Goal: Task Accomplishment & Management: Manage account settings

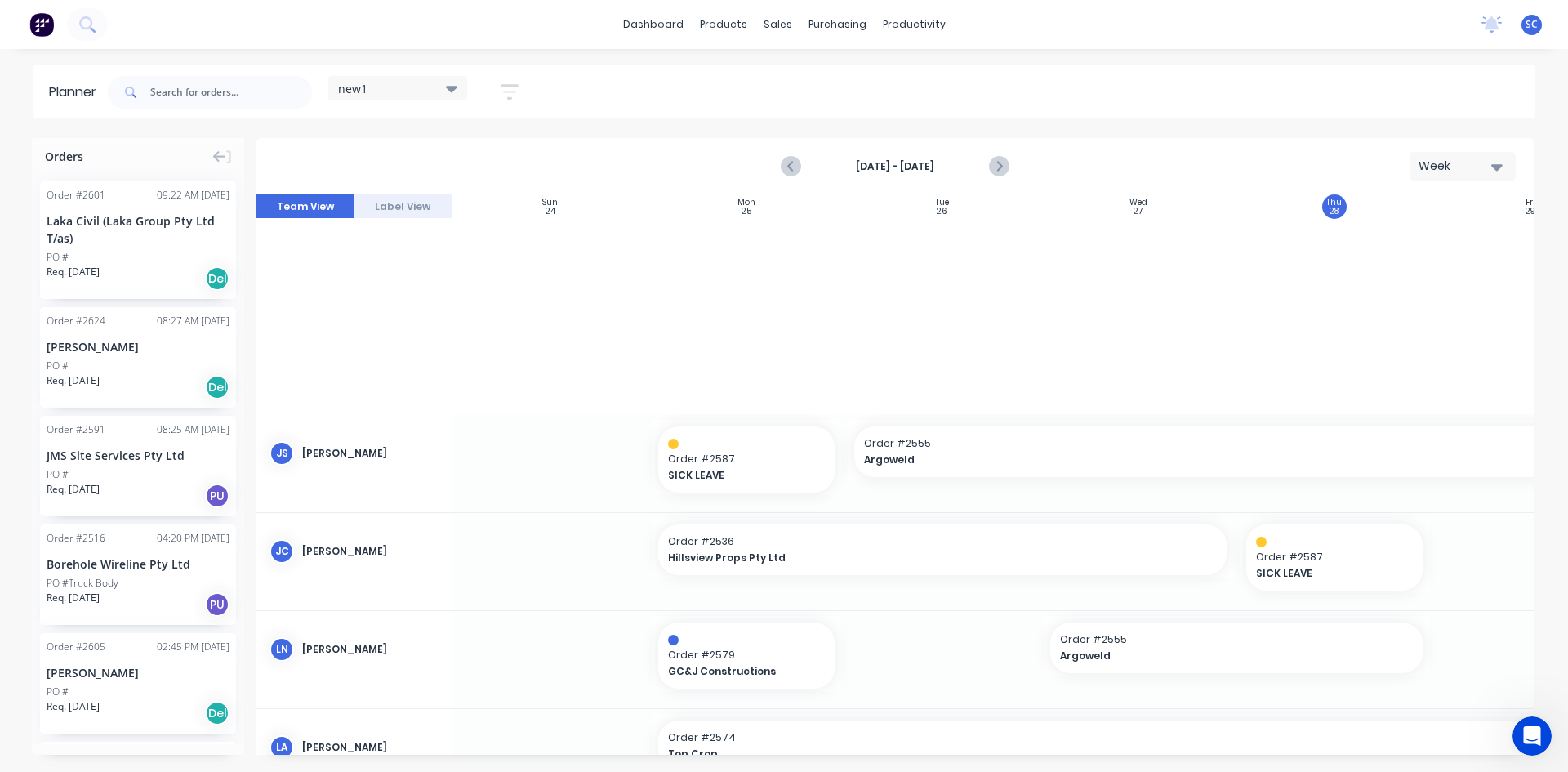
scroll to position [549, 297]
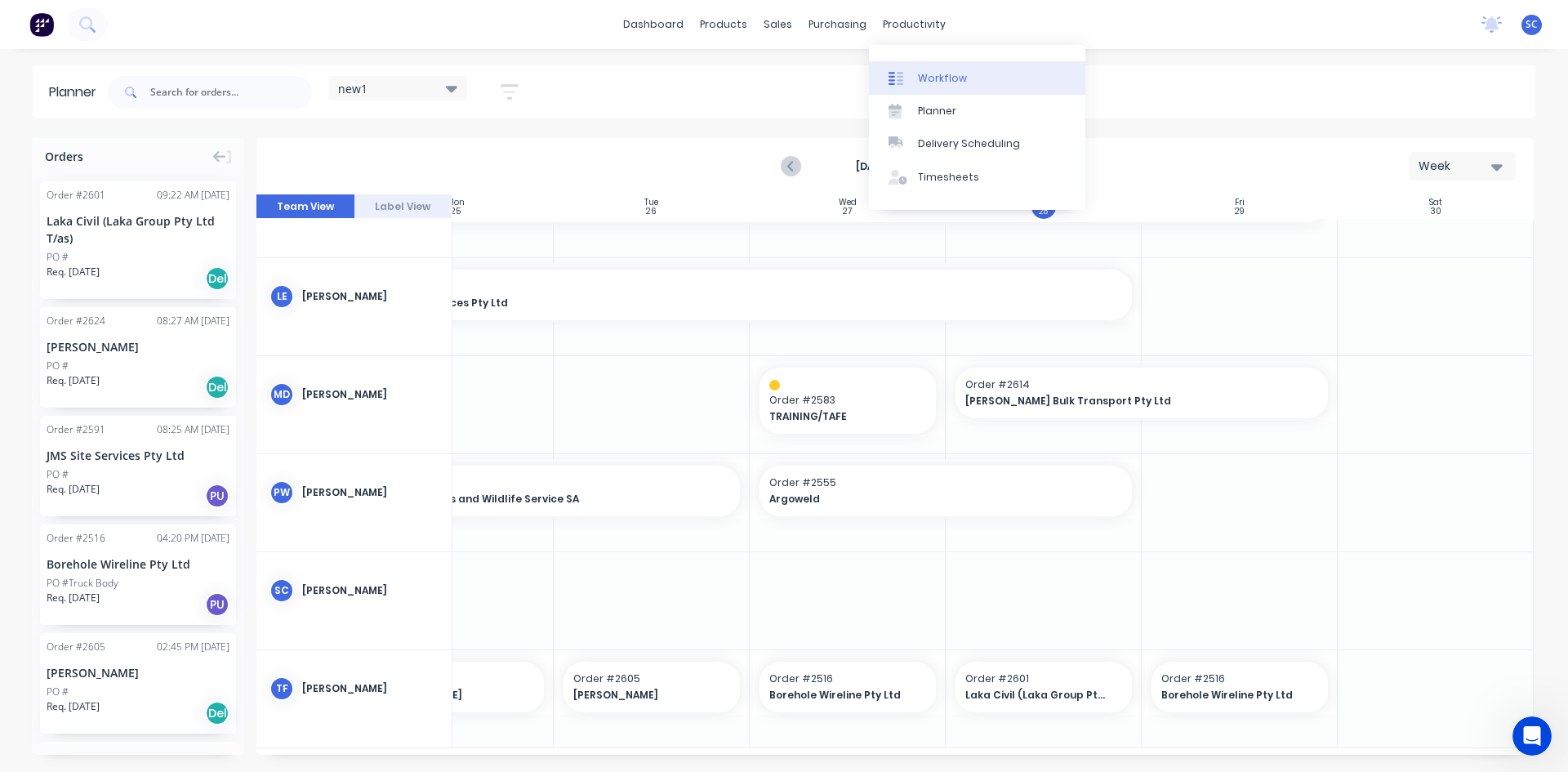
click at [913, 81] on link "Workflow" at bounding box center [976, 78] width 216 height 33
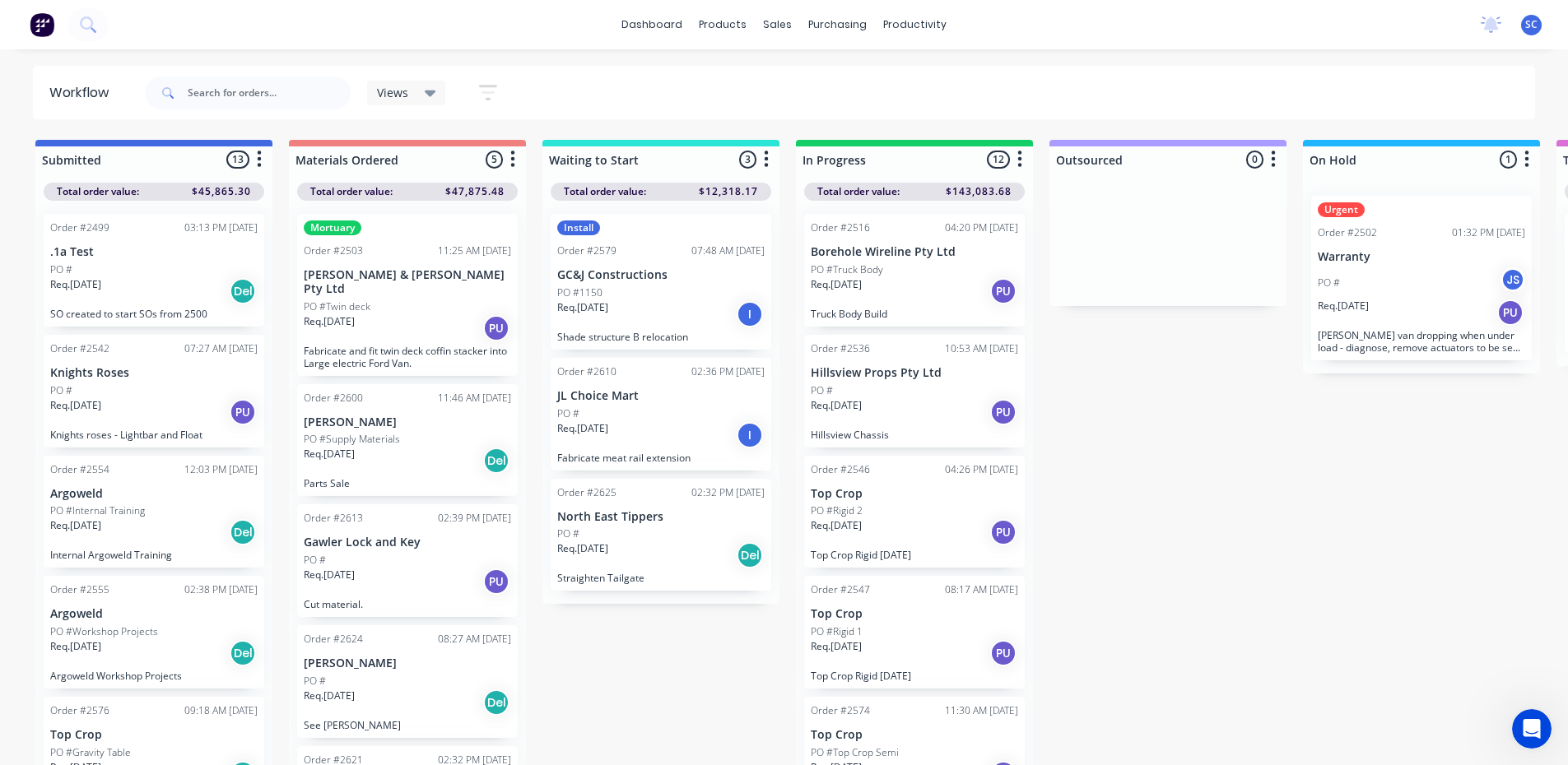
click at [750, 560] on div "Del" at bounding box center [749, 556] width 26 height 26
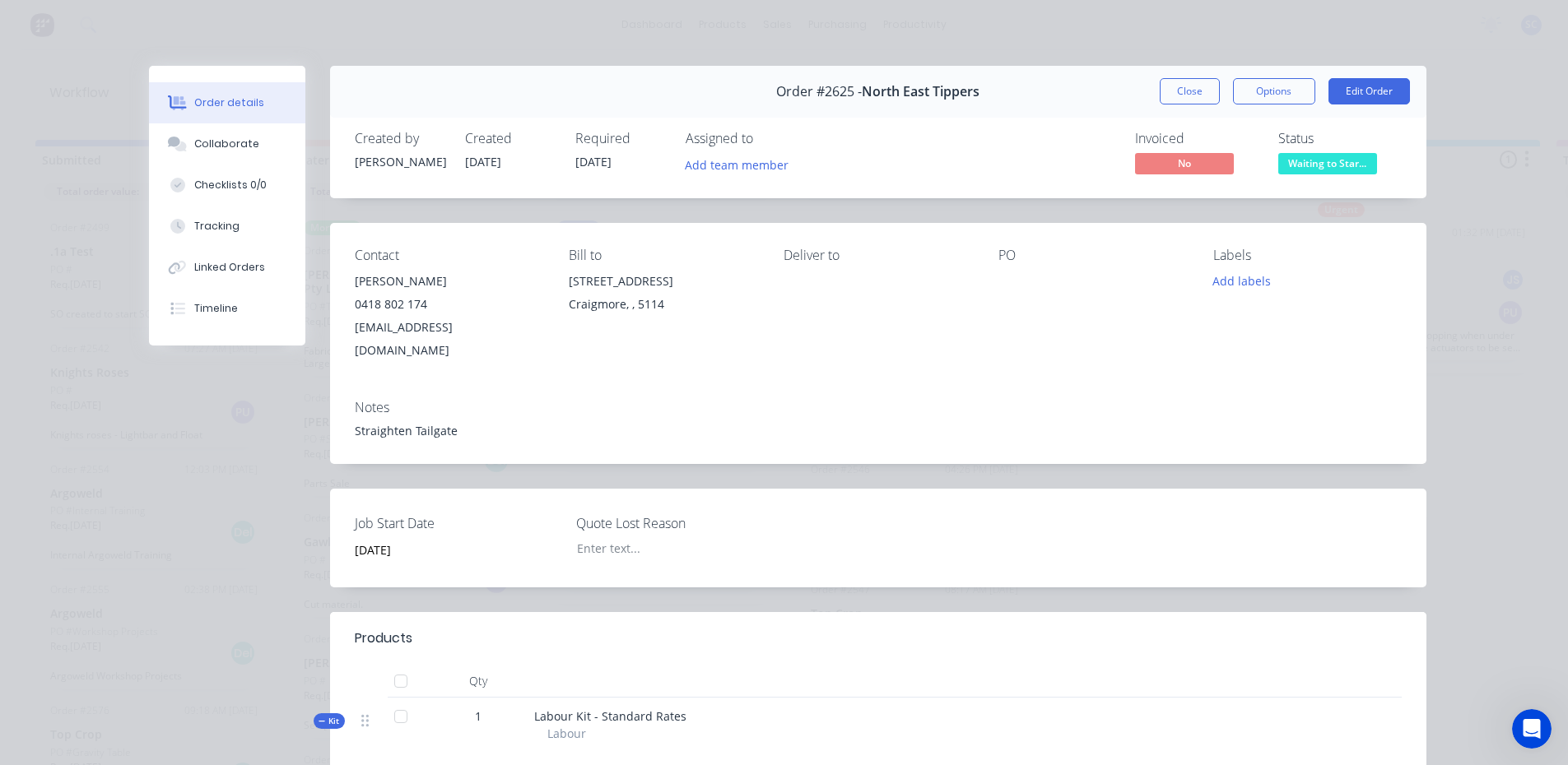
scroll to position [16, 0]
click at [1194, 94] on button "Close" at bounding box center [1189, 91] width 60 height 26
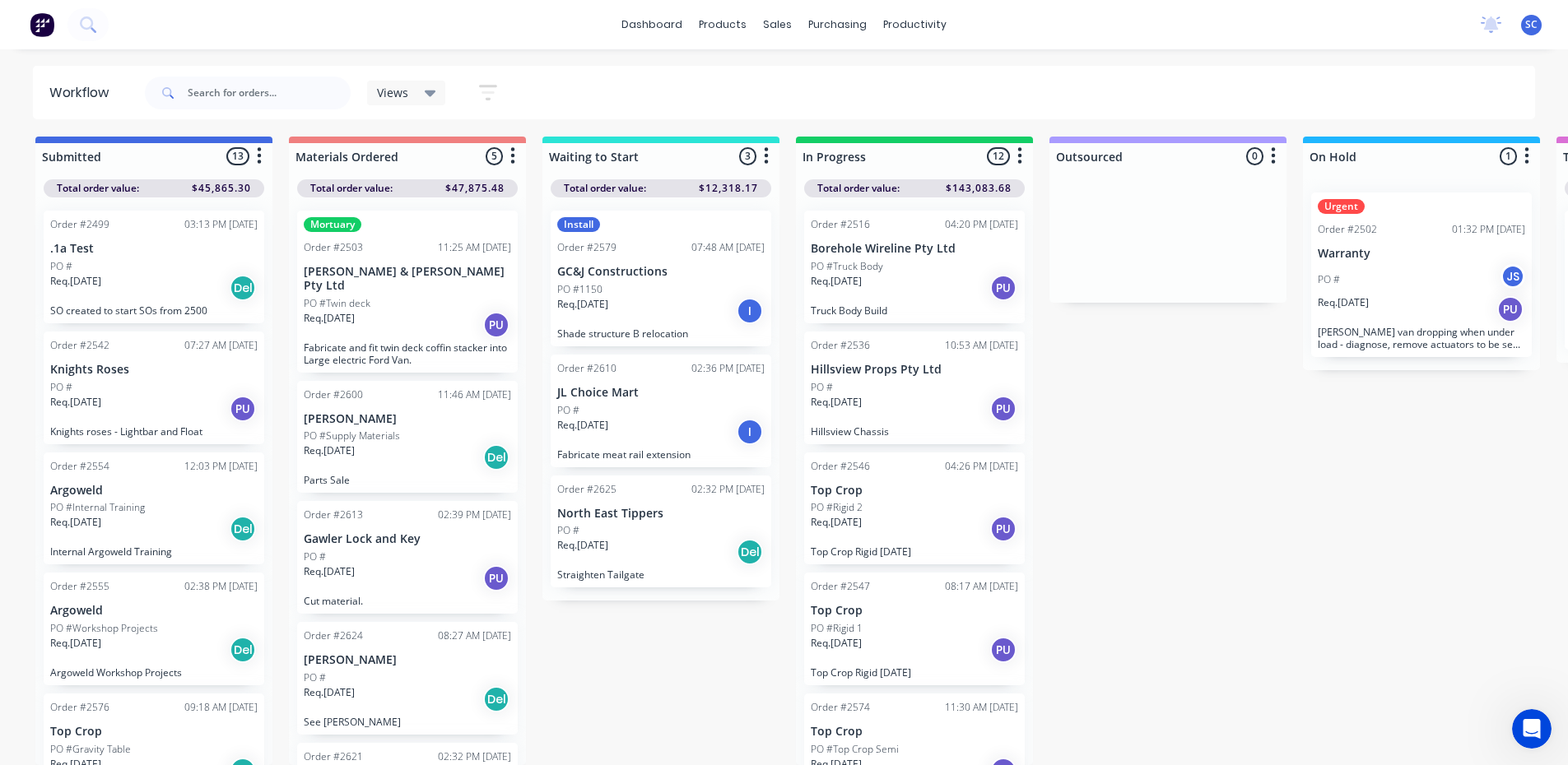
click at [648, 307] on div "Req. [DATE] I" at bounding box center [661, 311] width 208 height 28
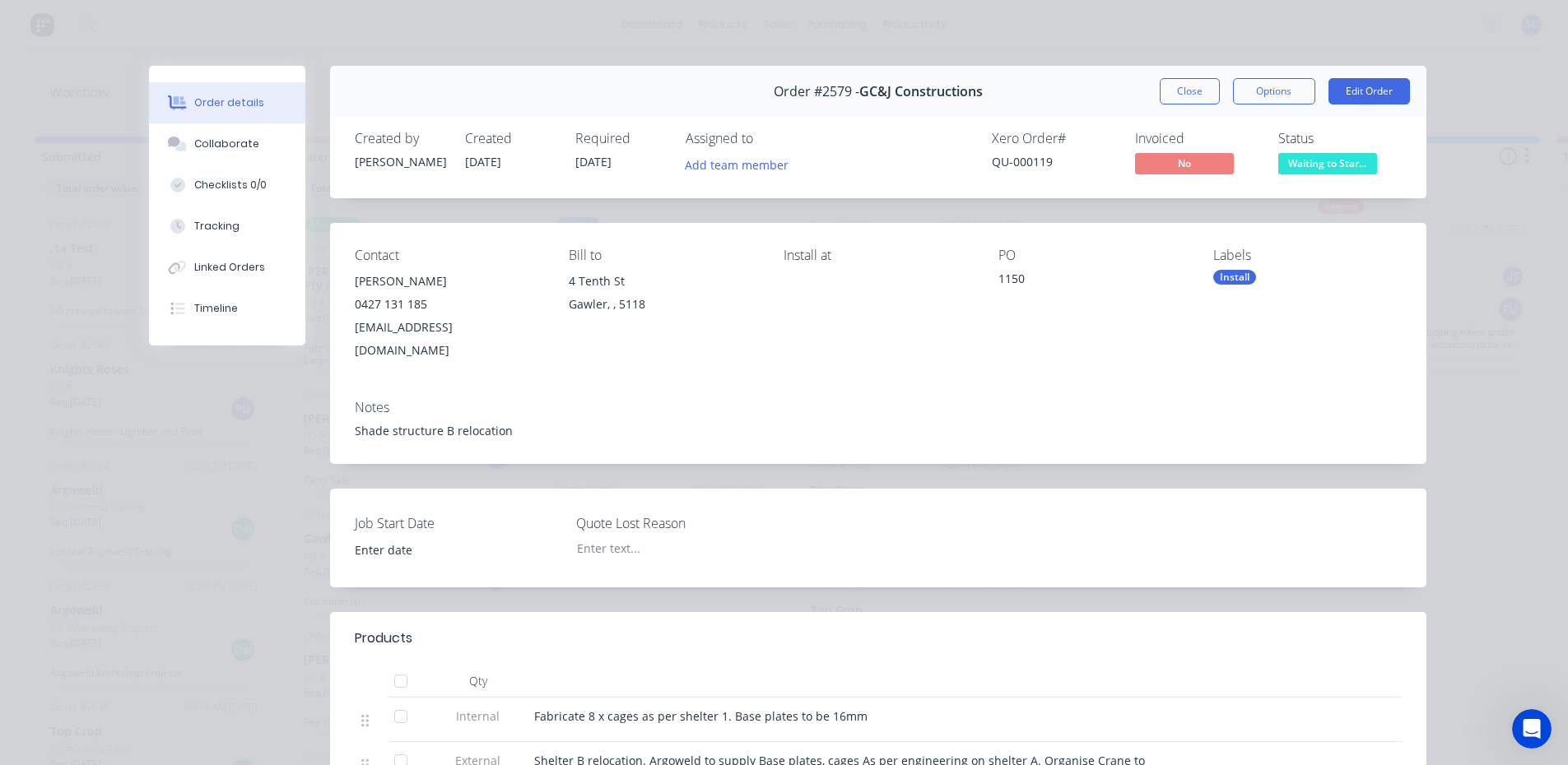
scroll to position [0, 0]
click at [1201, 94] on button "Close" at bounding box center [1189, 91] width 60 height 26
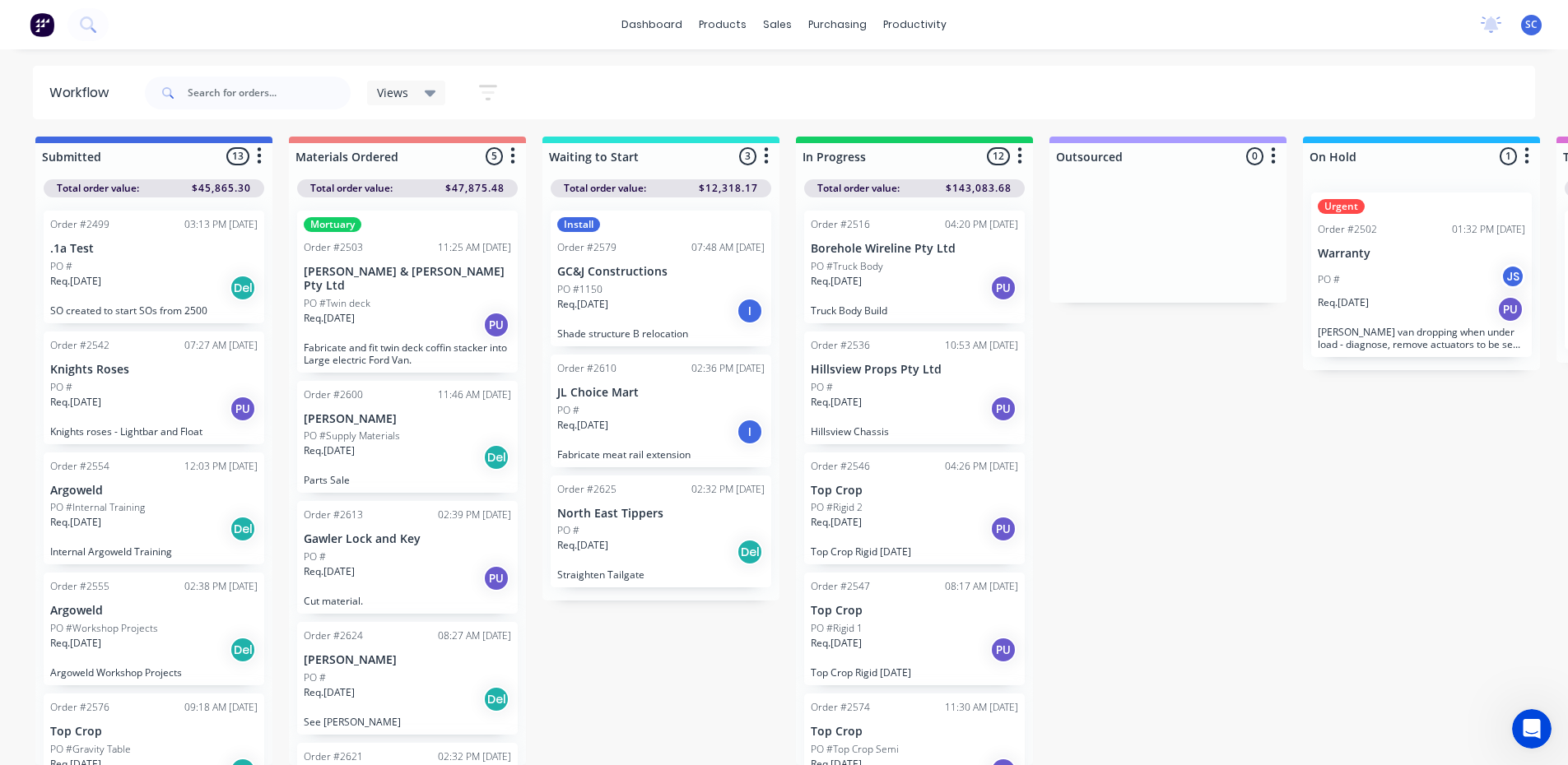
click at [403, 564] on div "Req. [DATE] PU" at bounding box center [407, 578] width 208 height 28
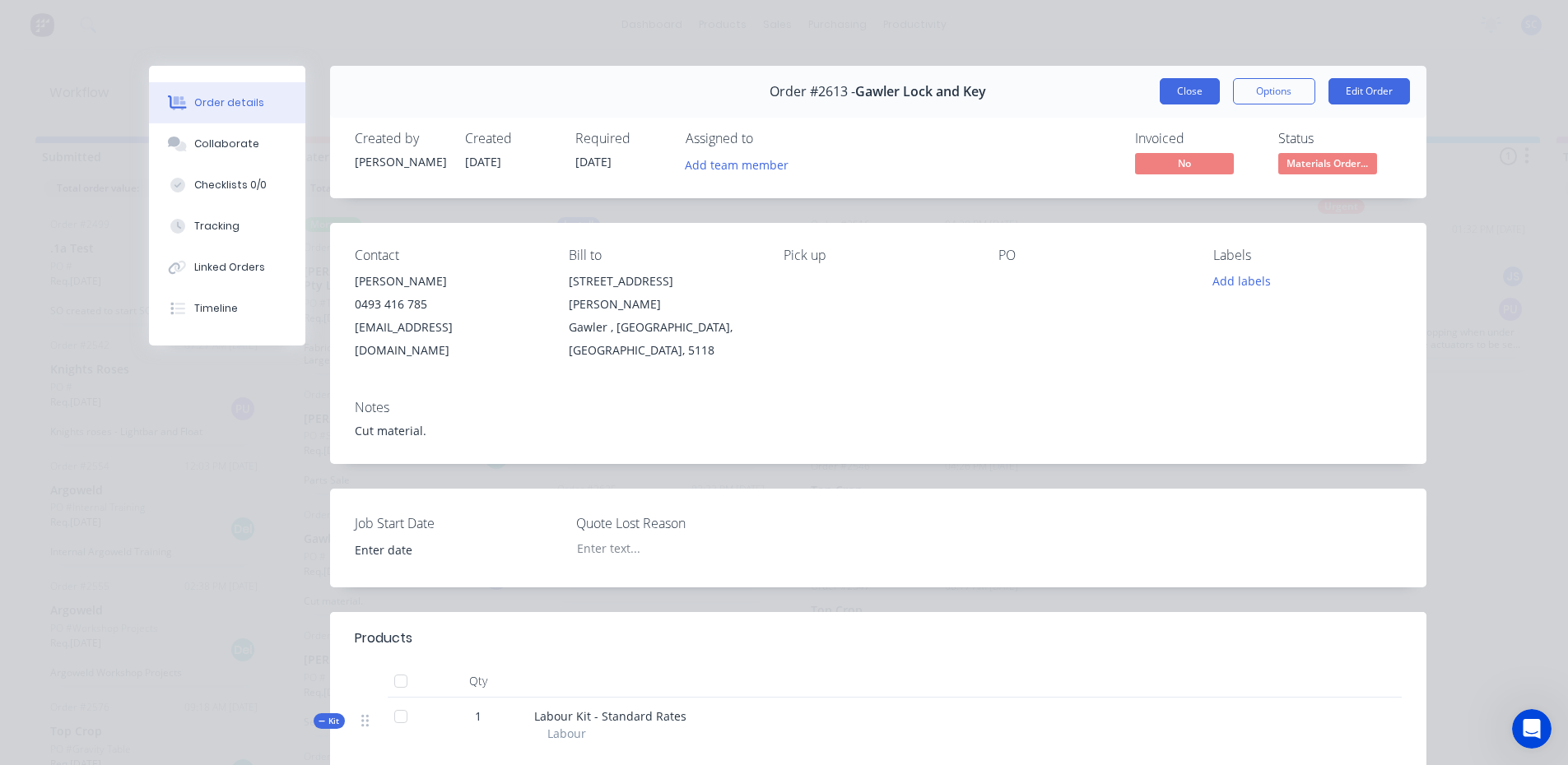
click at [1193, 94] on button "Close" at bounding box center [1189, 91] width 60 height 26
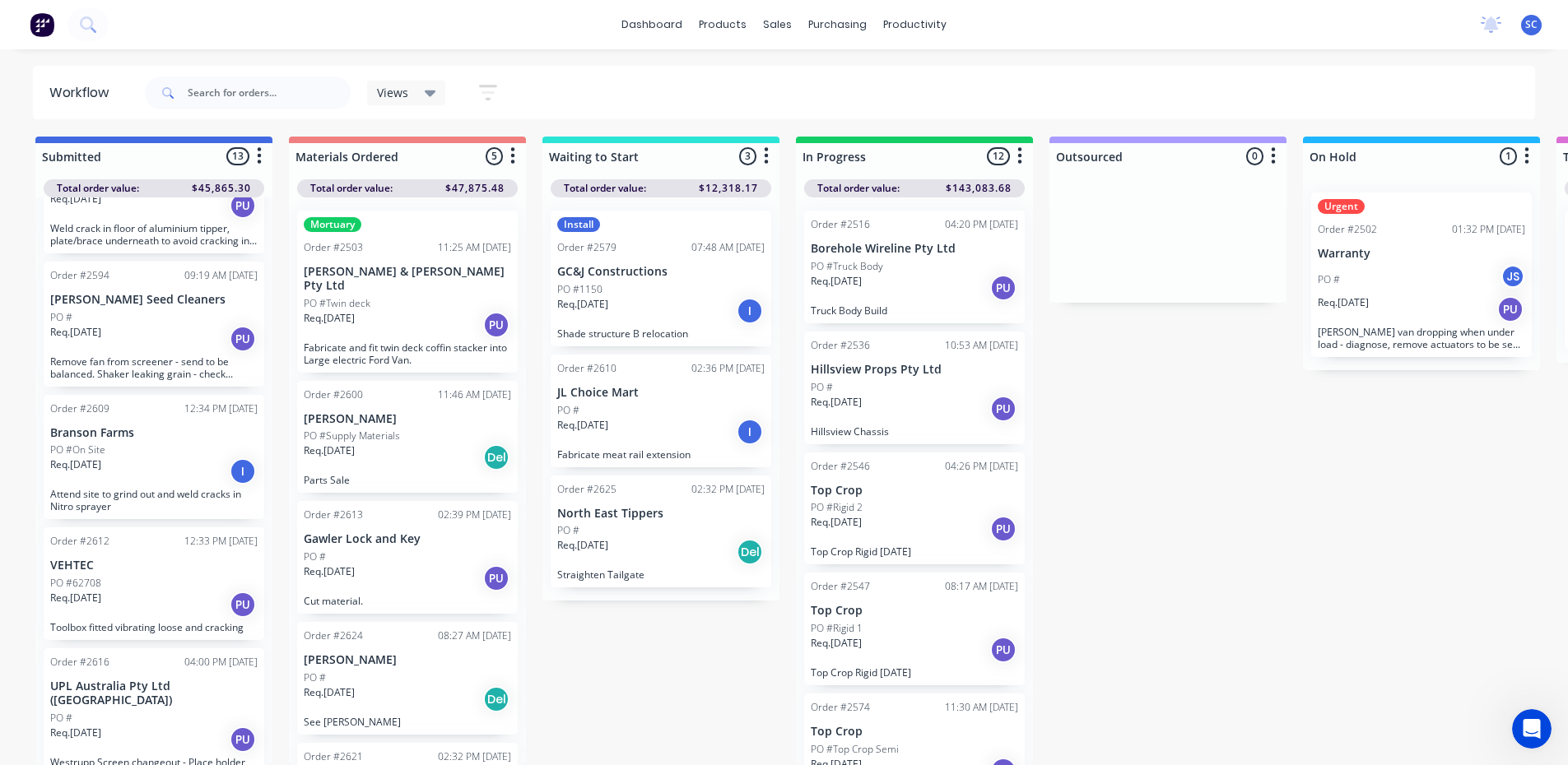
scroll to position [683, 0]
click at [660, 538] on div "Req. [DATE] Del" at bounding box center [661, 552] width 208 height 28
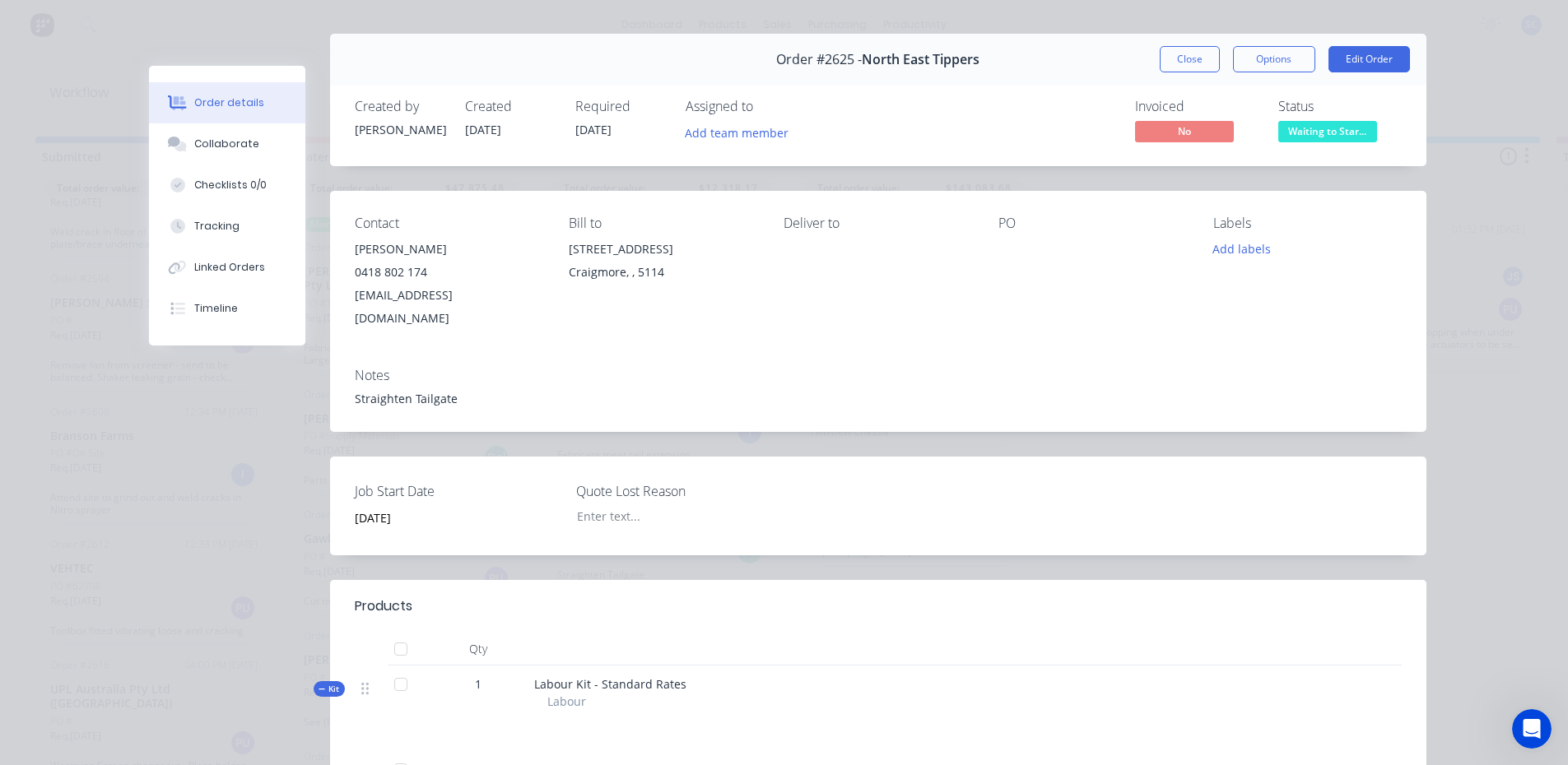
scroll to position [0, 0]
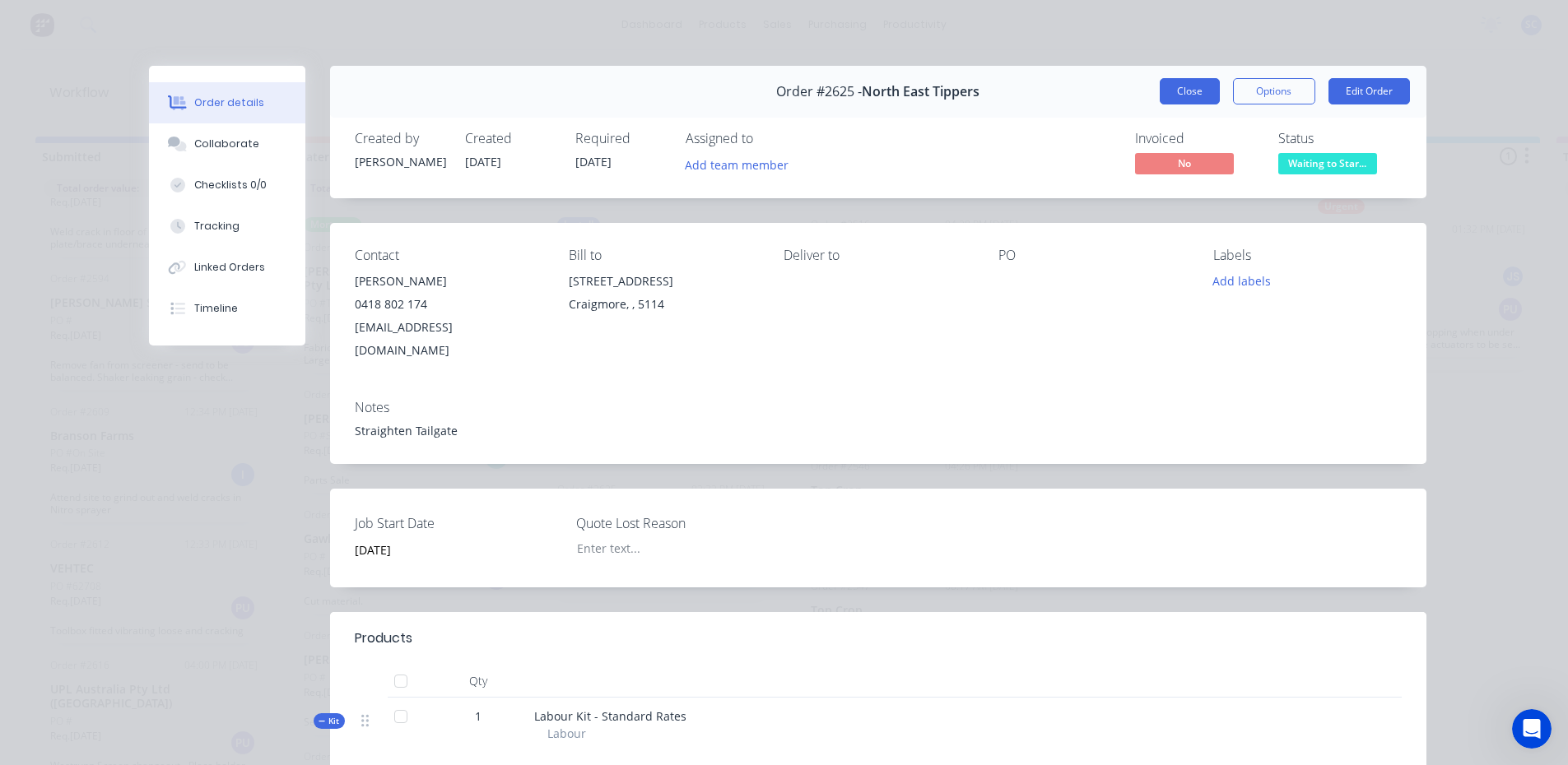
click at [1192, 91] on button "Close" at bounding box center [1189, 91] width 60 height 26
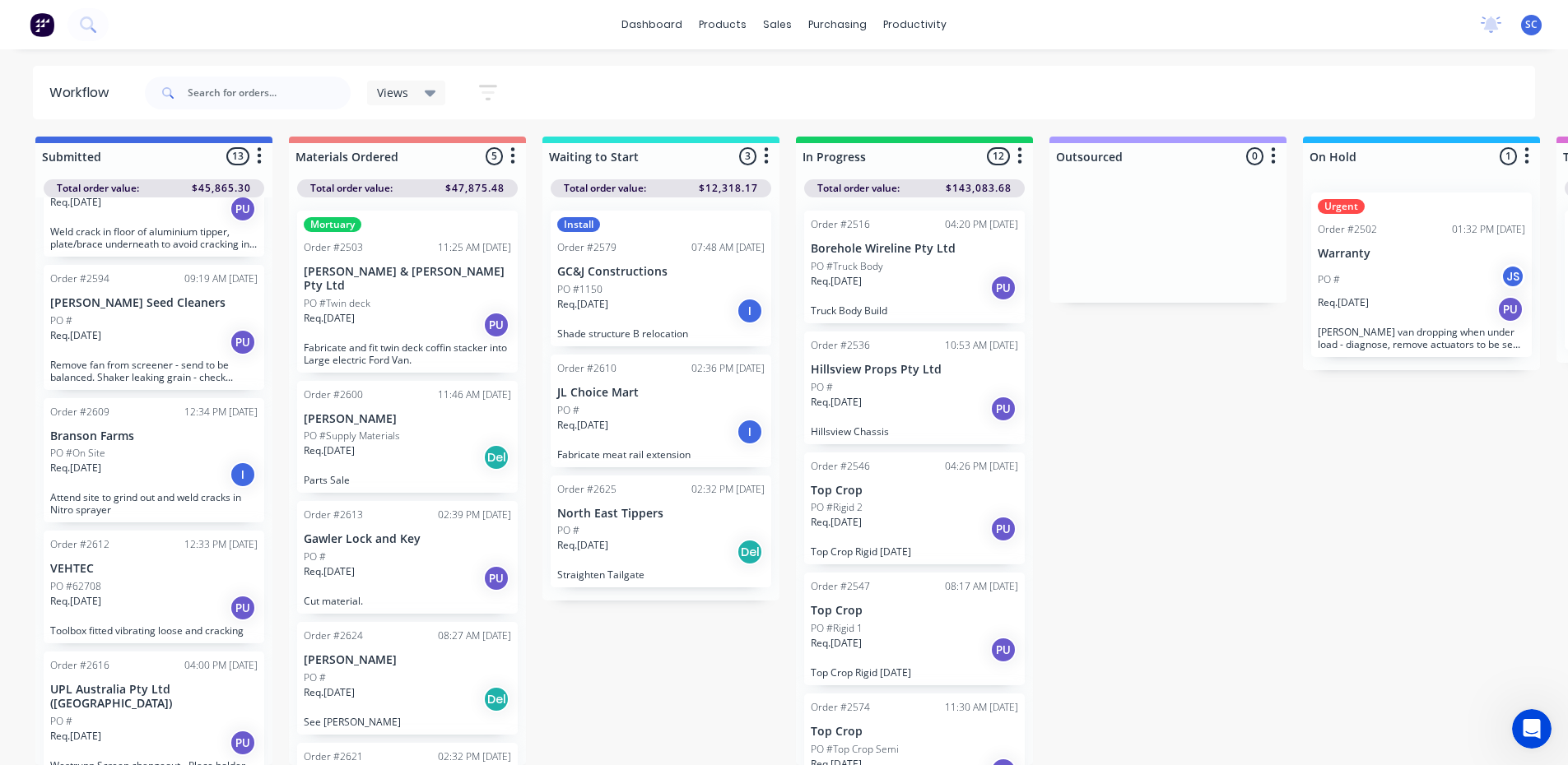
click at [1159, 452] on div "Submitted 13 Sort By Created date Required date Order number Customer name Most…" at bounding box center [1360, 451] width 2744 height 629
click at [945, 183] on div "Timesheets" at bounding box center [950, 190] width 62 height 15
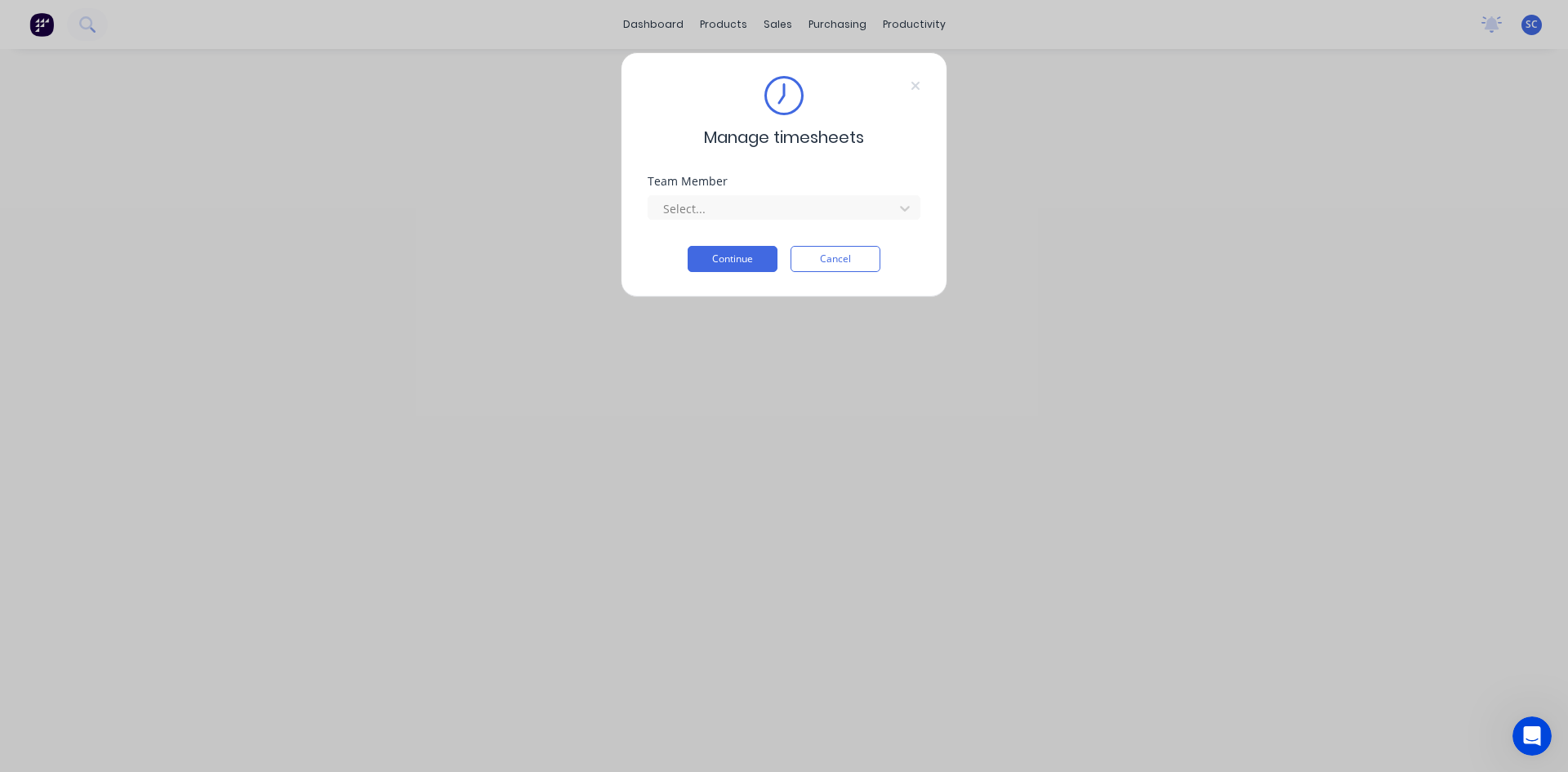
click at [755, 194] on div "Select..." at bounding box center [784, 205] width 273 height 28
click at [754, 206] on div at bounding box center [774, 209] width 224 height 21
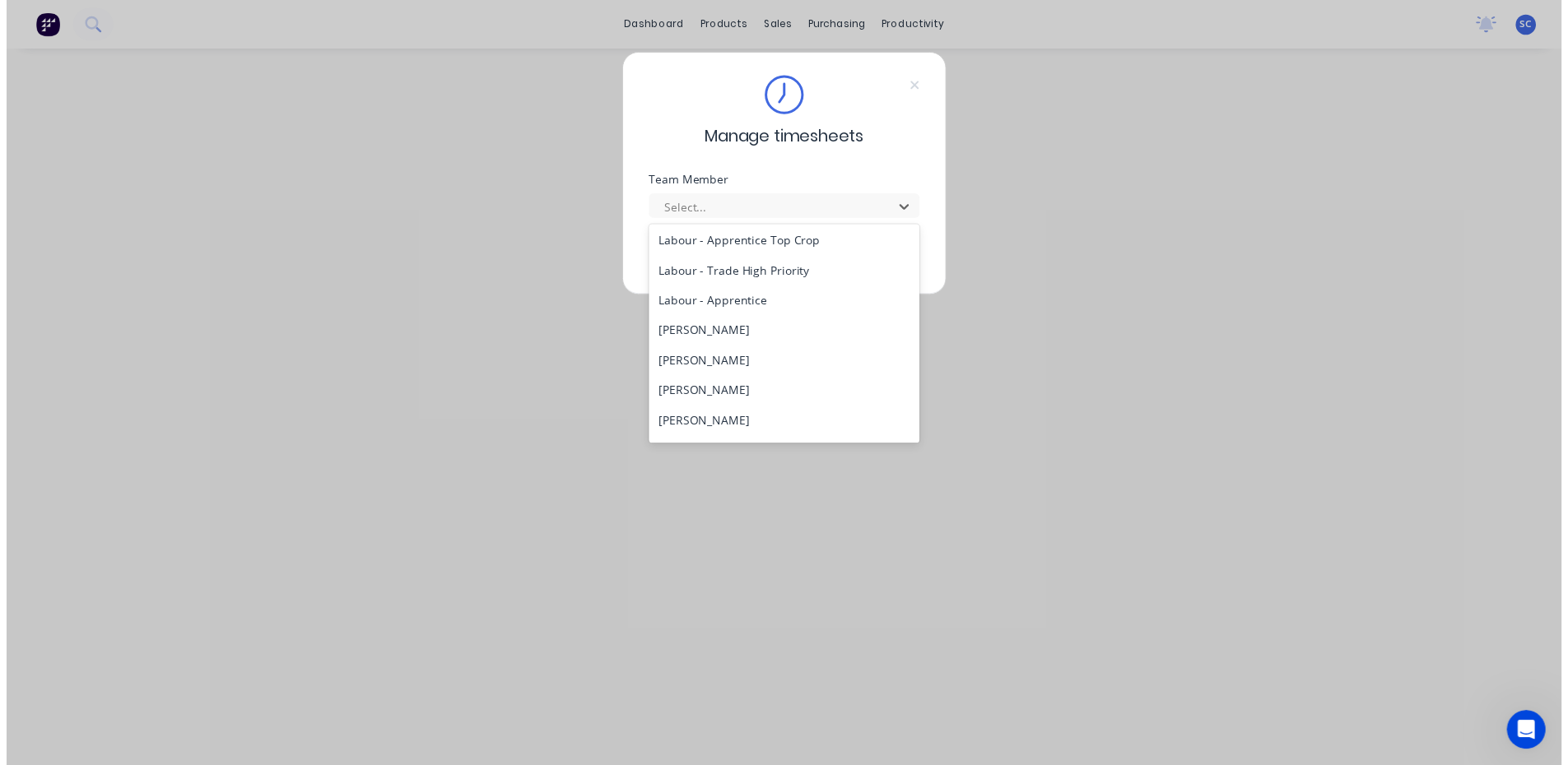
scroll to position [329, 0]
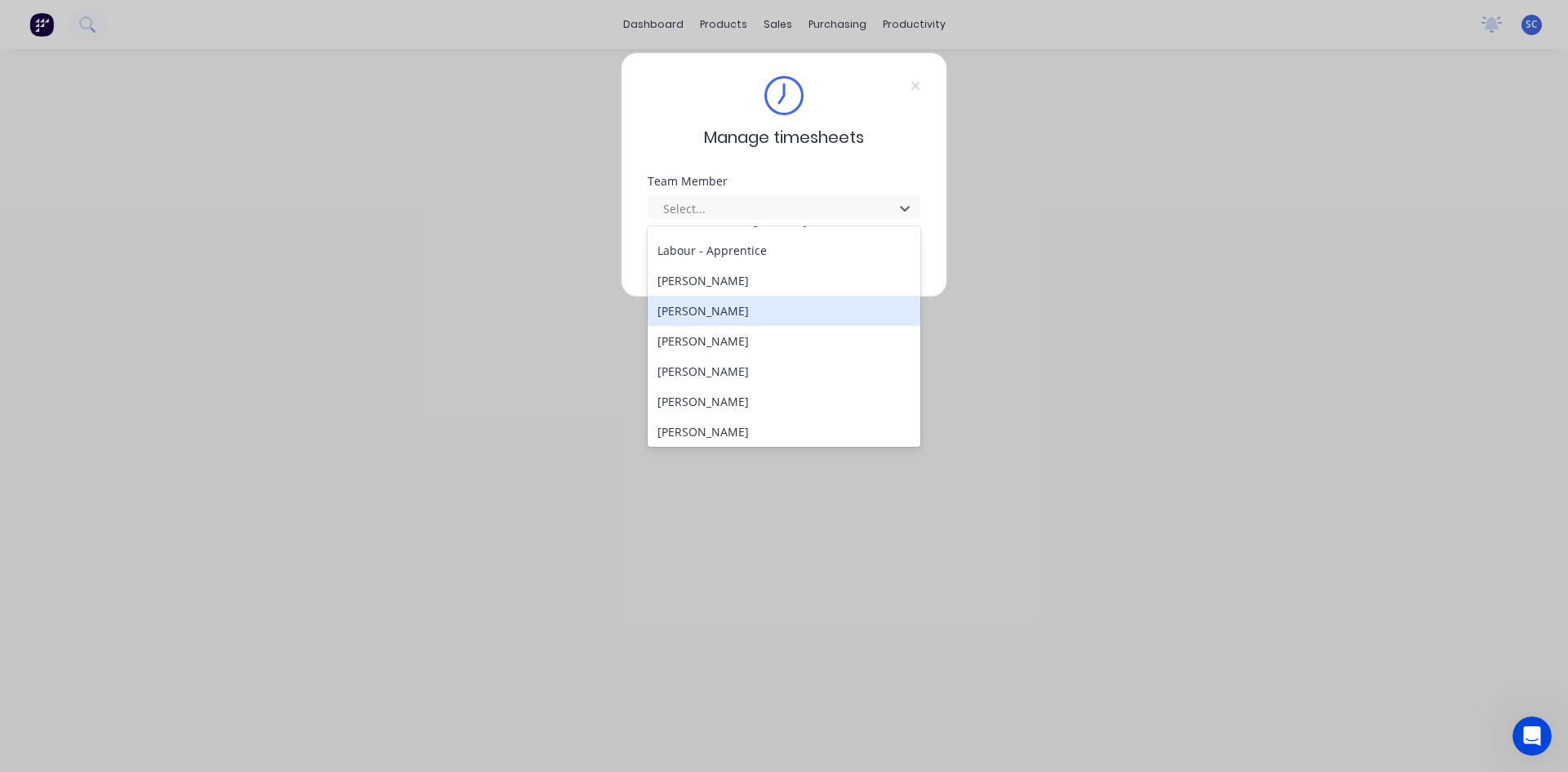
click at [707, 315] on div "[PERSON_NAME]" at bounding box center [784, 310] width 273 height 30
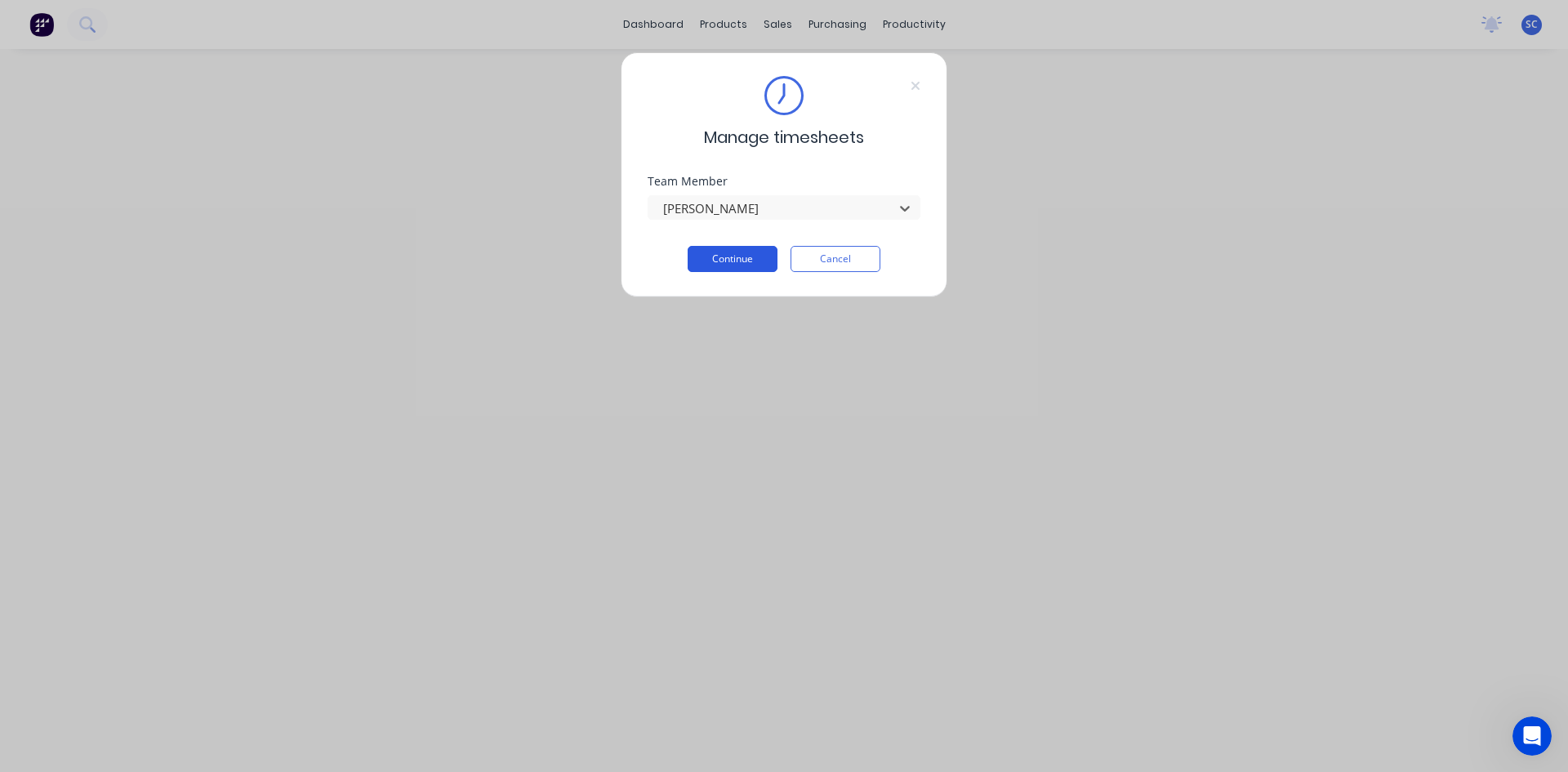
click at [721, 250] on button "Continue" at bounding box center [732, 258] width 90 height 26
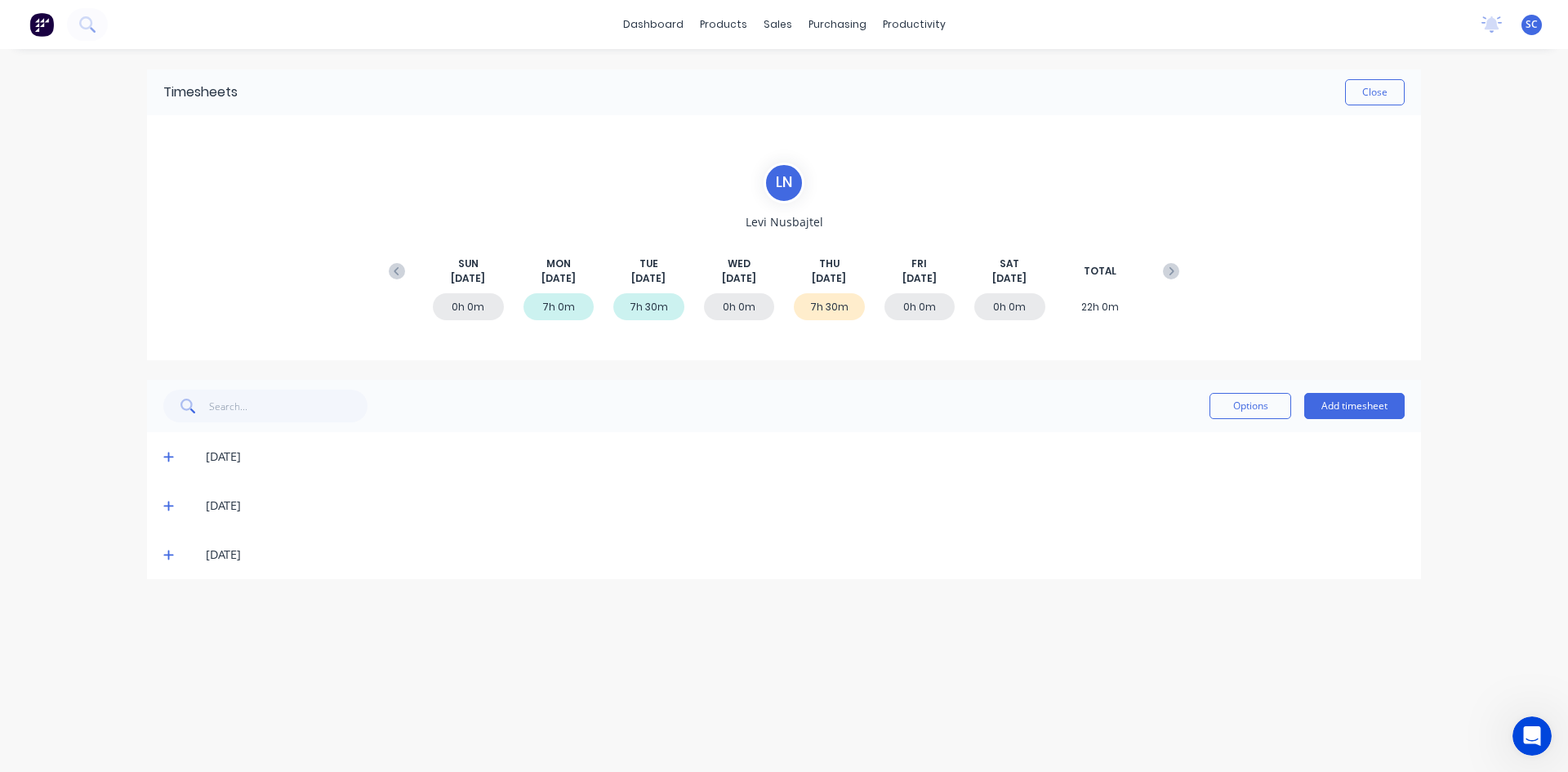
click at [172, 554] on icon at bounding box center [169, 554] width 10 height 11
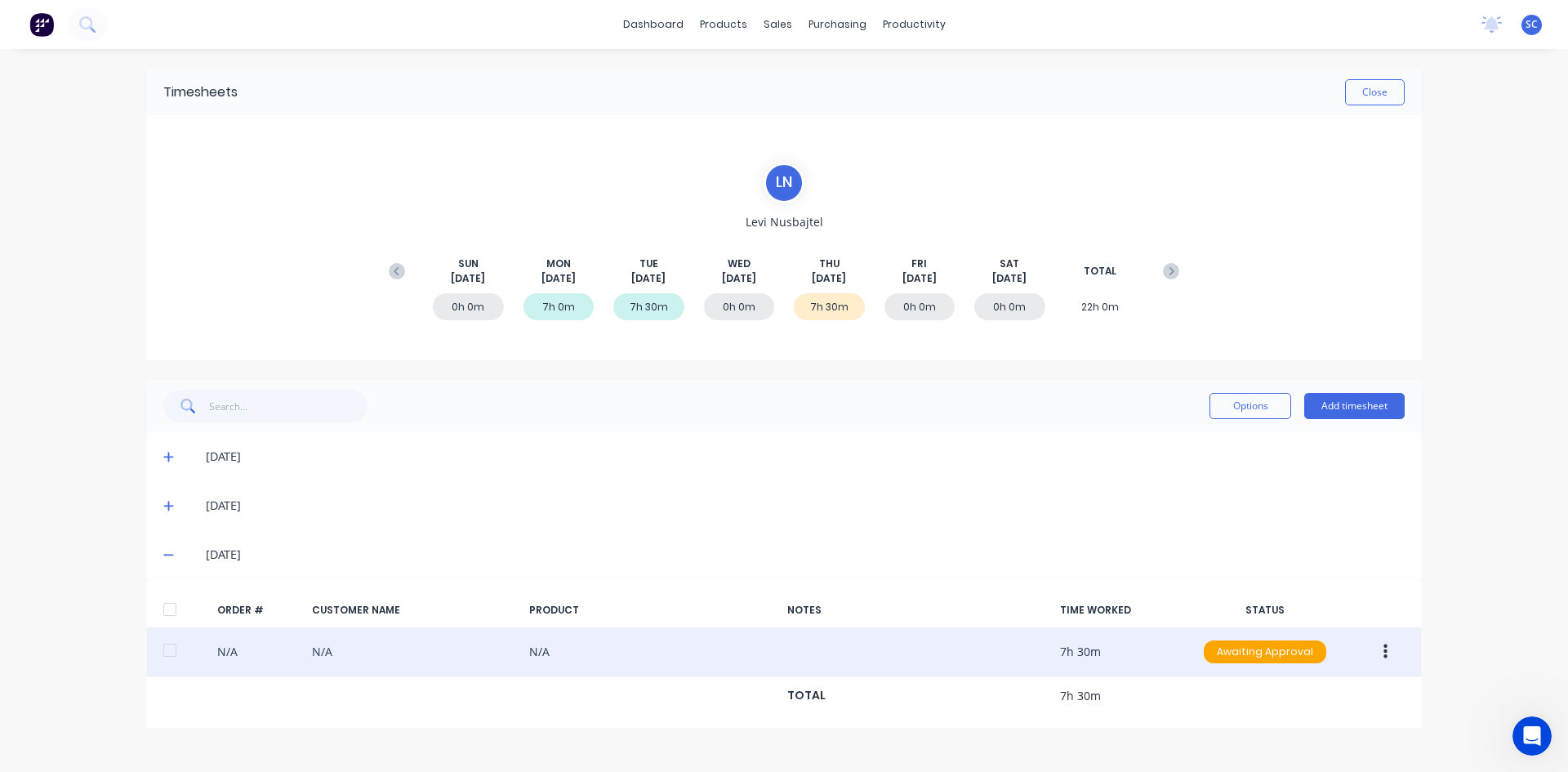
click at [818, 647] on div "N/A N/A N/A 7h 30m Awaiting Approval" at bounding box center [784, 652] width 1274 height 50
click at [1397, 656] on button "button" at bounding box center [1385, 651] width 39 height 29
click at [1322, 688] on div "Delete" at bounding box center [1327, 694] width 126 height 23
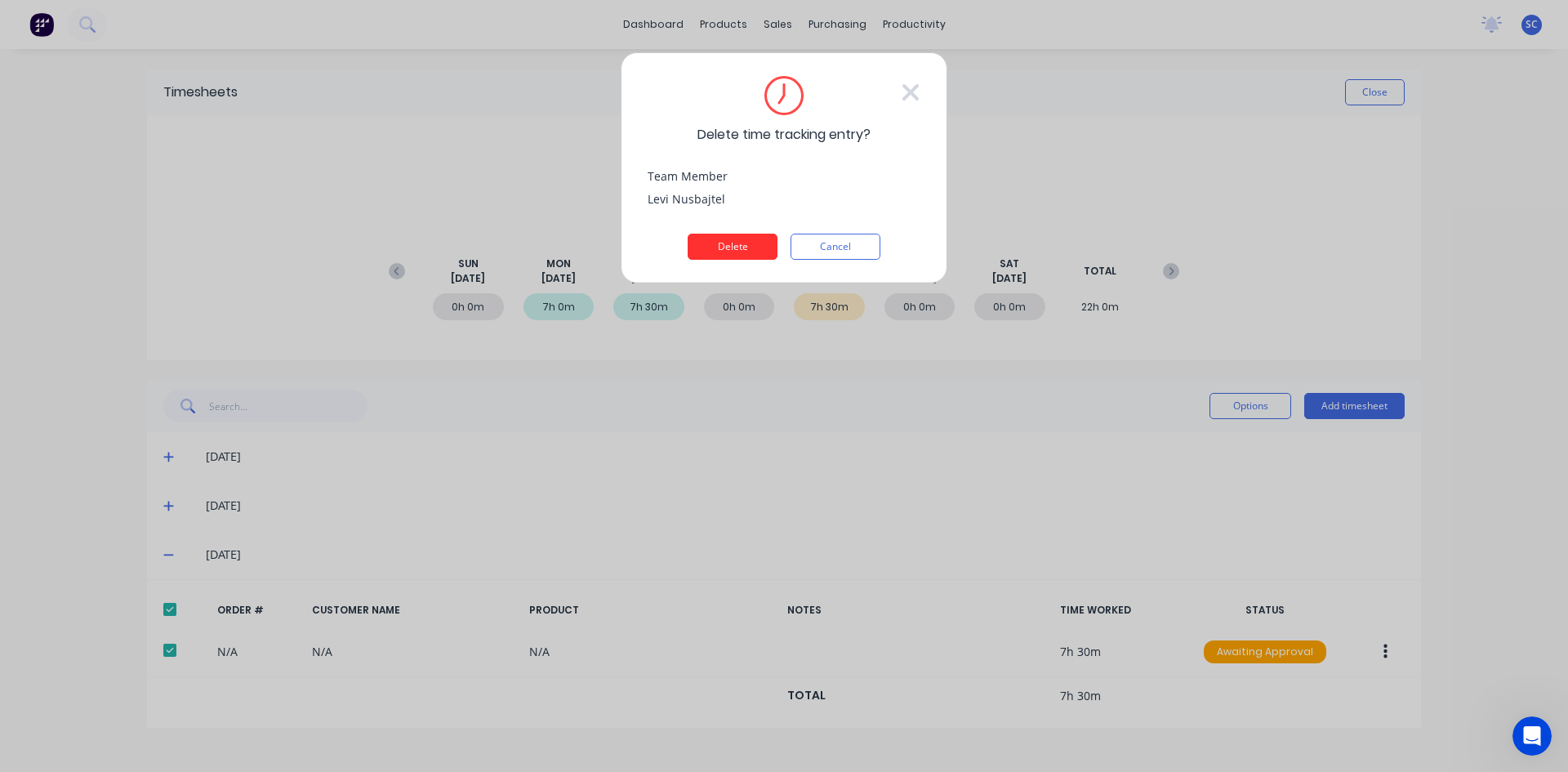
click at [728, 239] on button "Delete" at bounding box center [732, 246] width 90 height 26
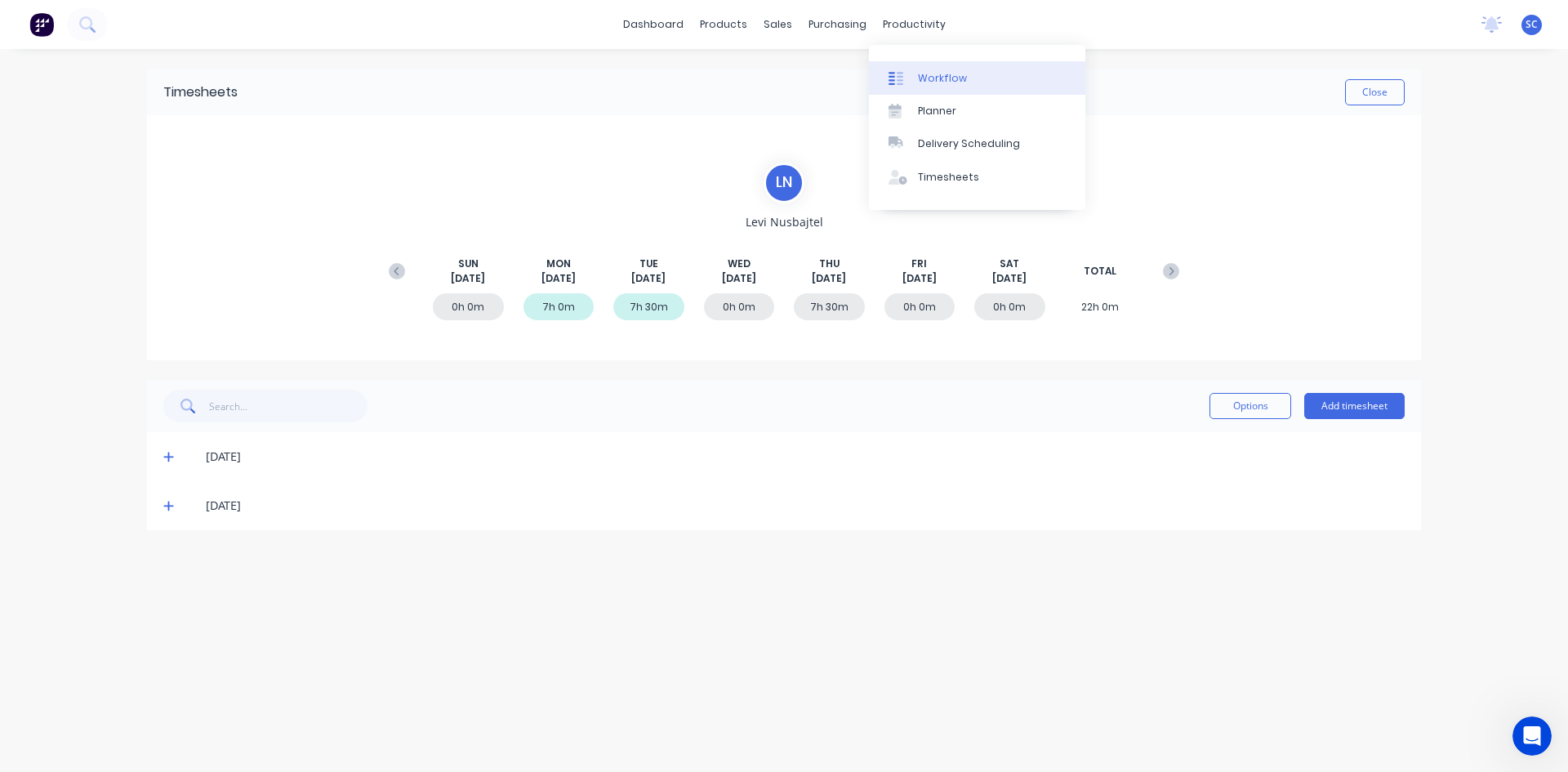
click at [915, 73] on link "Workflow" at bounding box center [976, 78] width 216 height 33
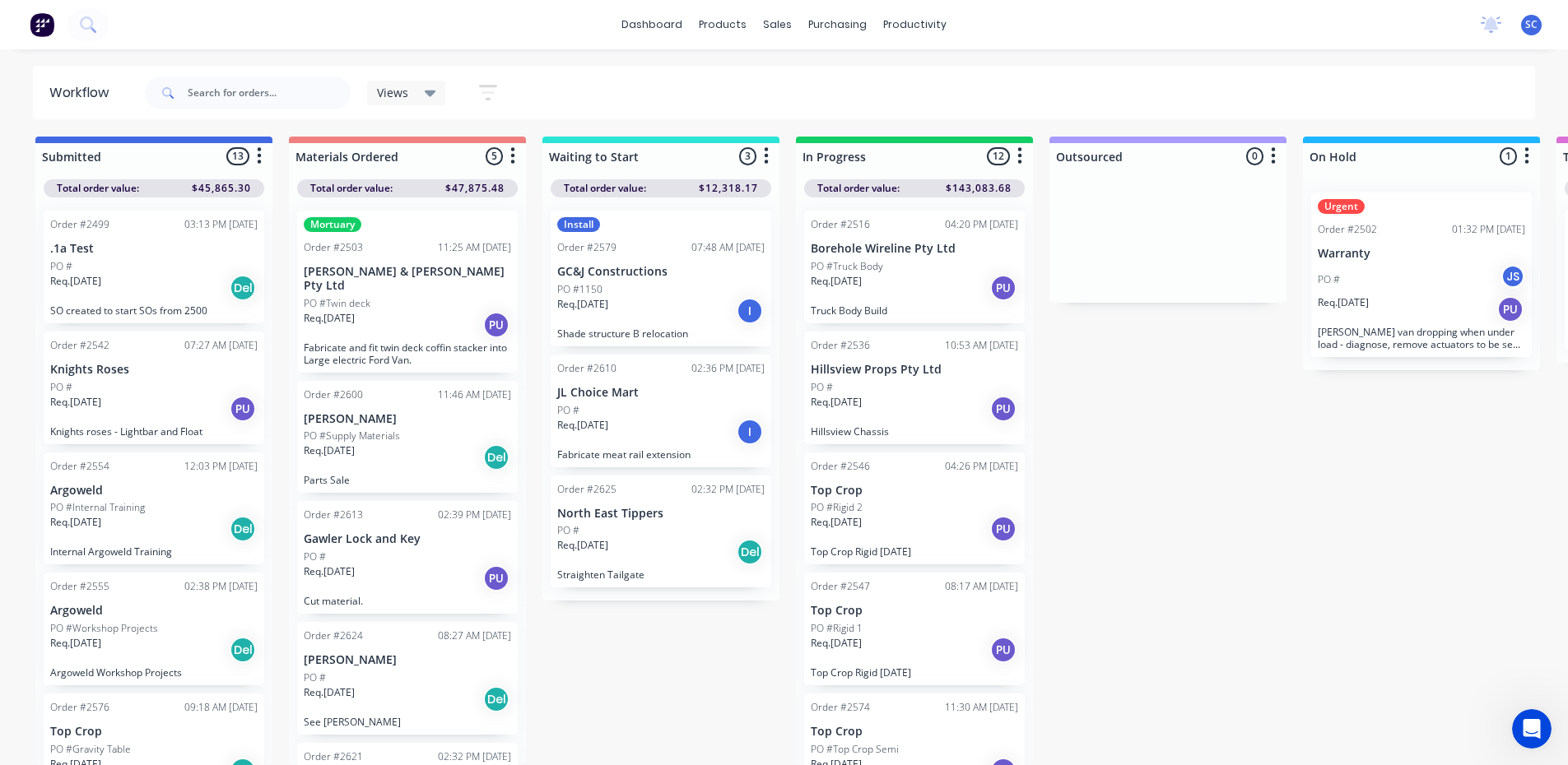
scroll to position [16, 0]
click at [438, 89] on div "Views" at bounding box center [406, 93] width 79 height 24
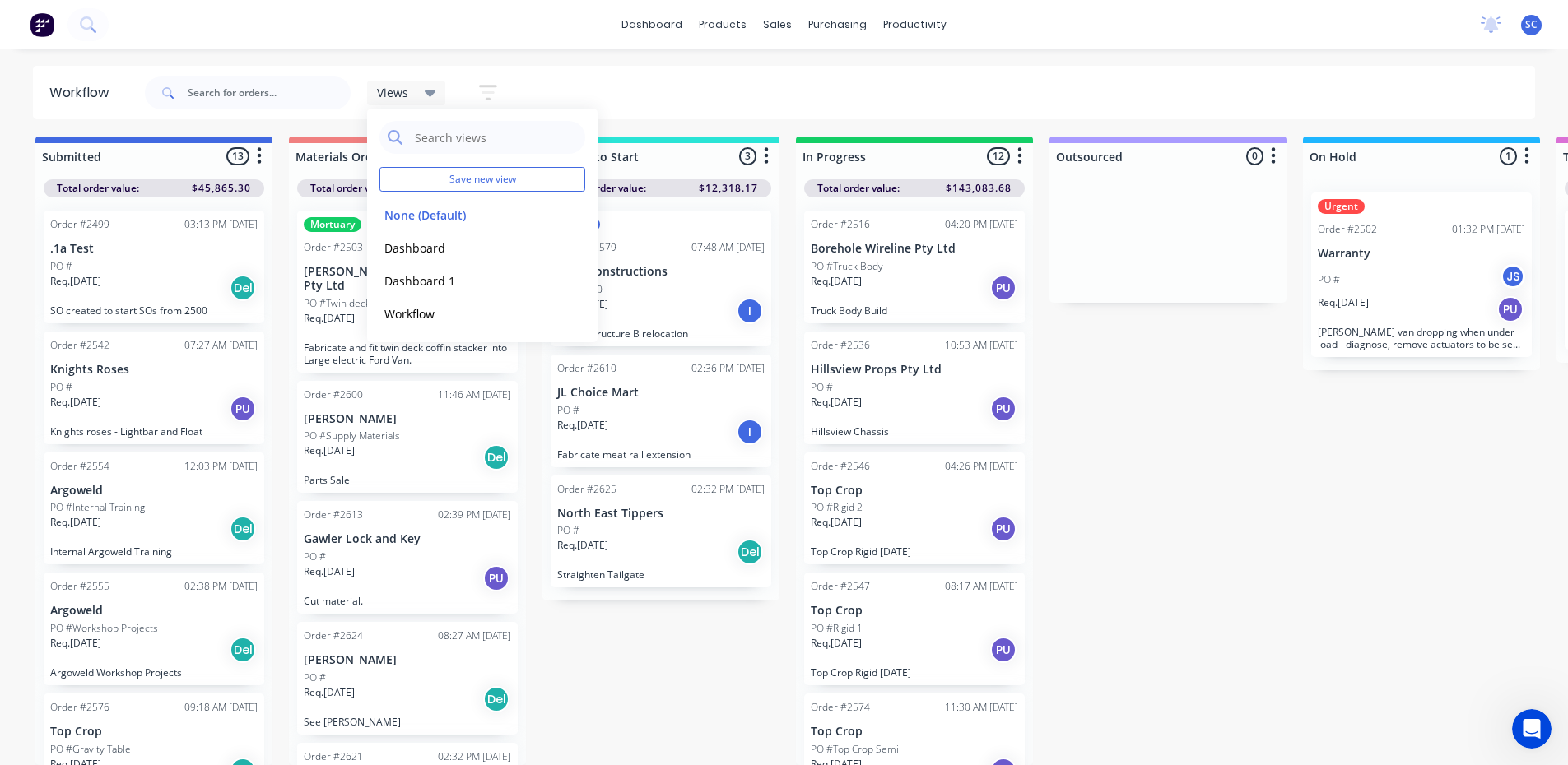
click at [438, 89] on div "Views" at bounding box center [406, 93] width 79 height 24
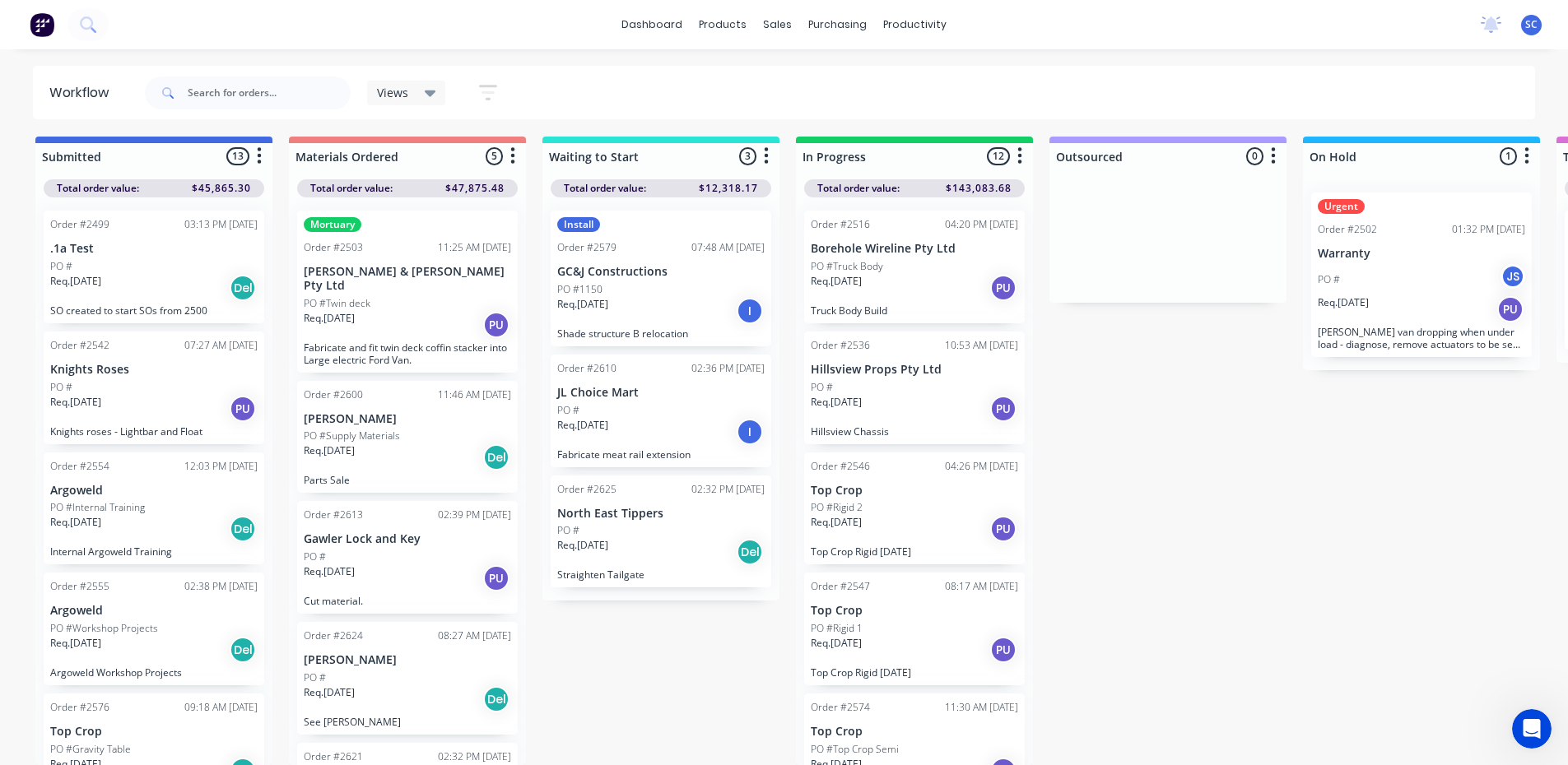
click at [490, 83] on icon "button" at bounding box center [488, 93] width 18 height 21
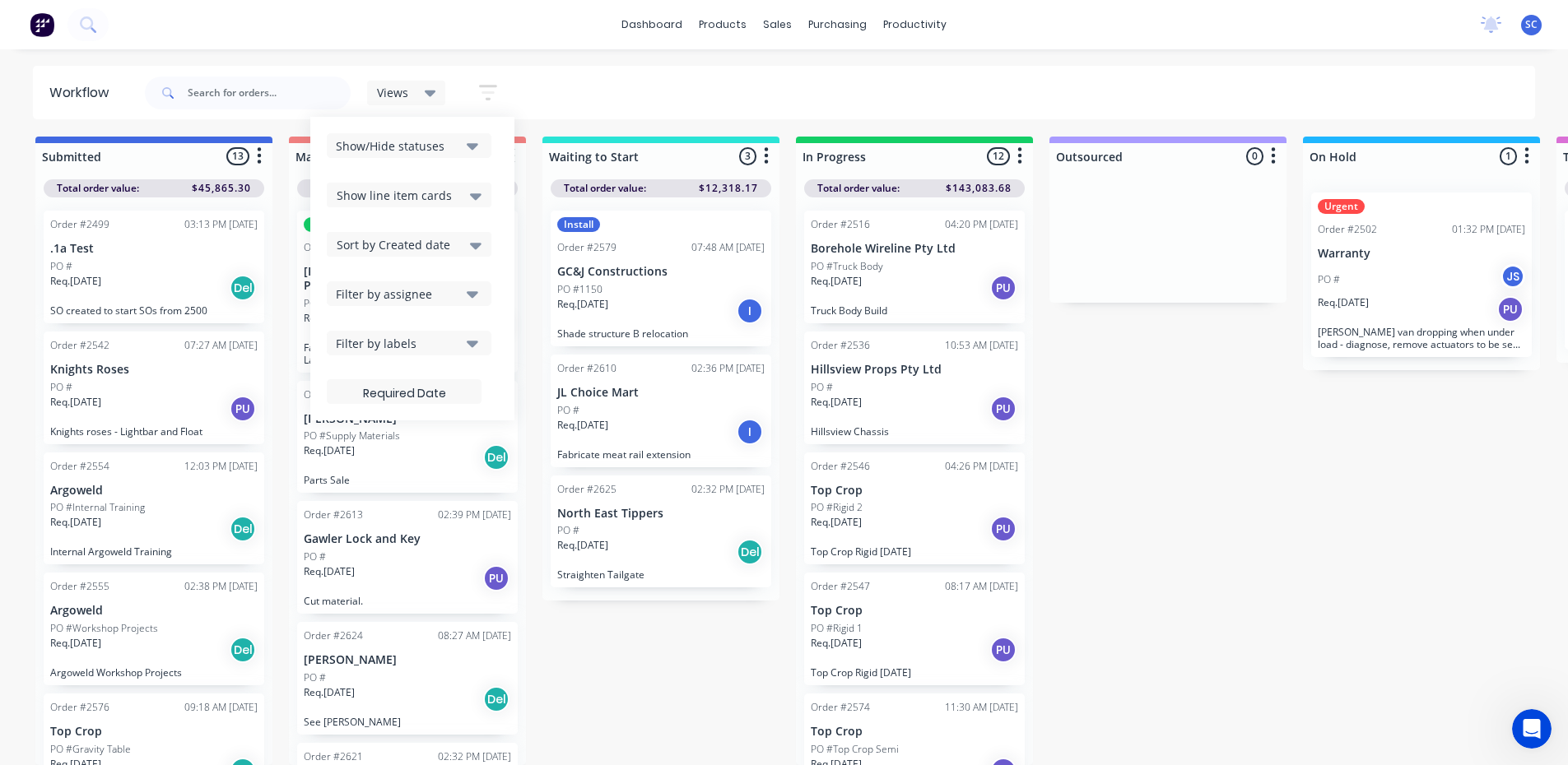
click at [469, 151] on icon "button" at bounding box center [471, 145] width 11 height 18
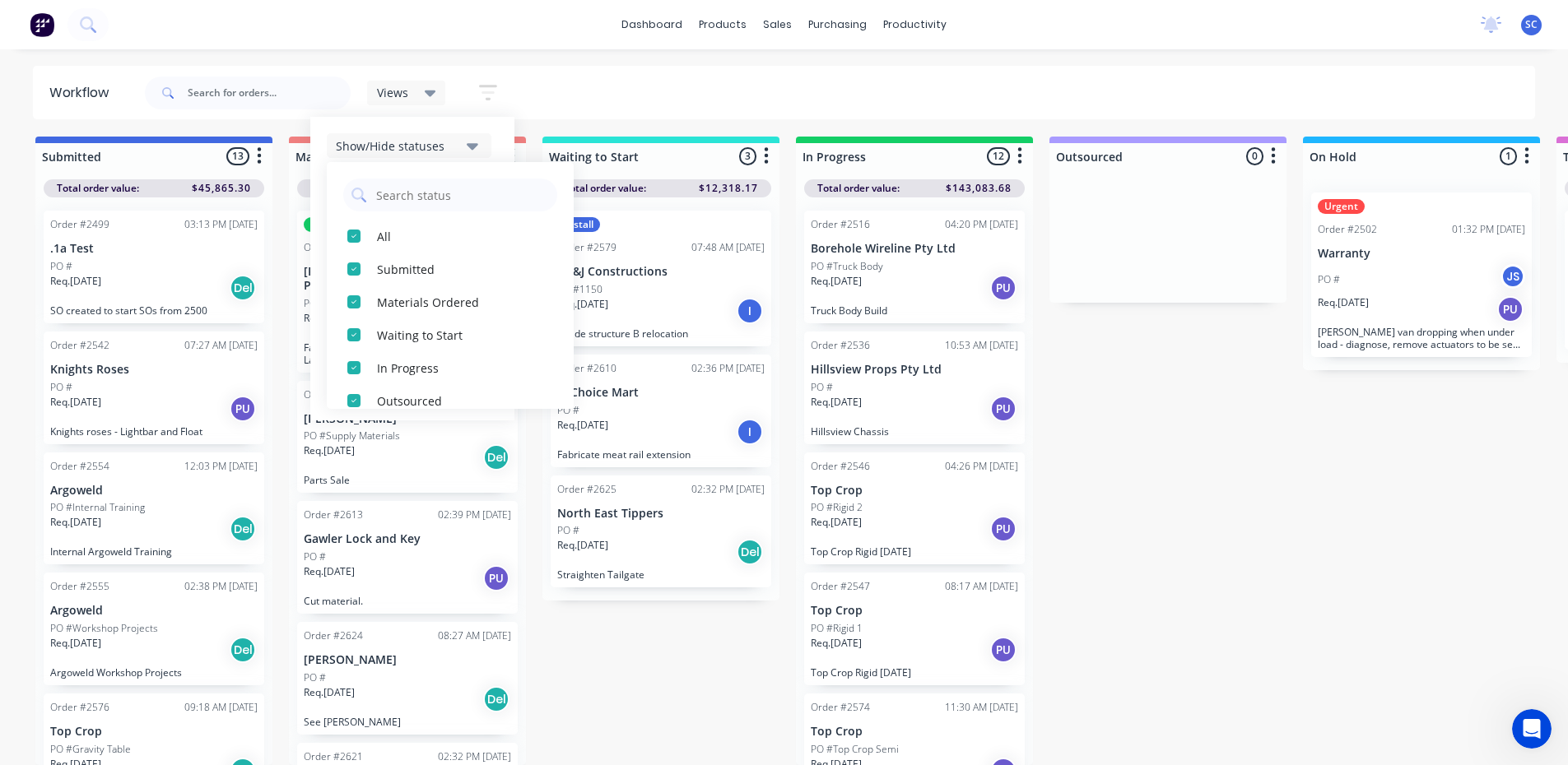
click at [469, 151] on icon "button" at bounding box center [471, 145] width 11 height 18
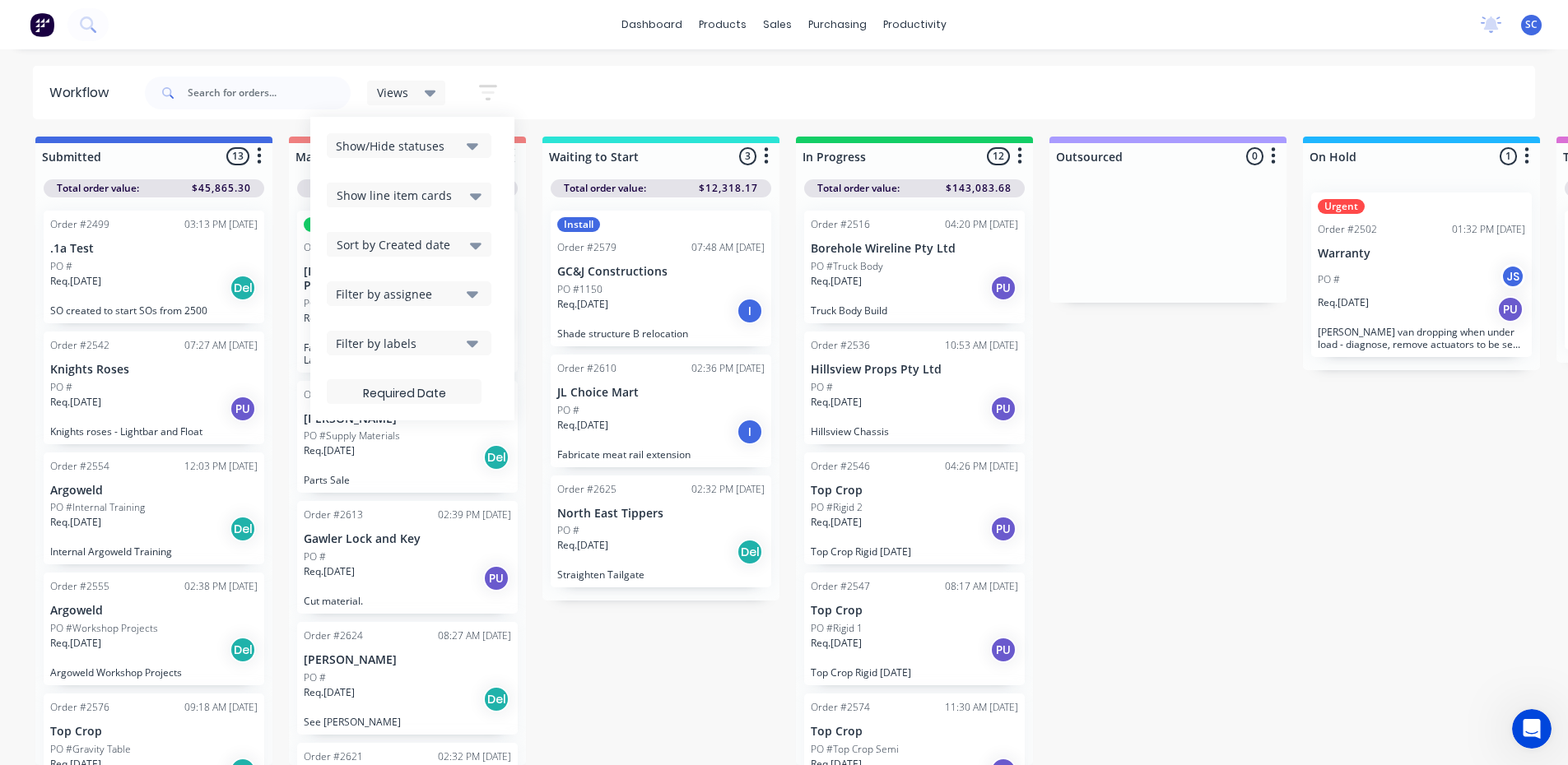
click at [469, 201] on div "Show line item cards" at bounding box center [409, 195] width 145 height 20
click at [478, 244] on icon at bounding box center [475, 247] width 11 height 7
click at [473, 292] on icon "button" at bounding box center [471, 293] width 11 height 18
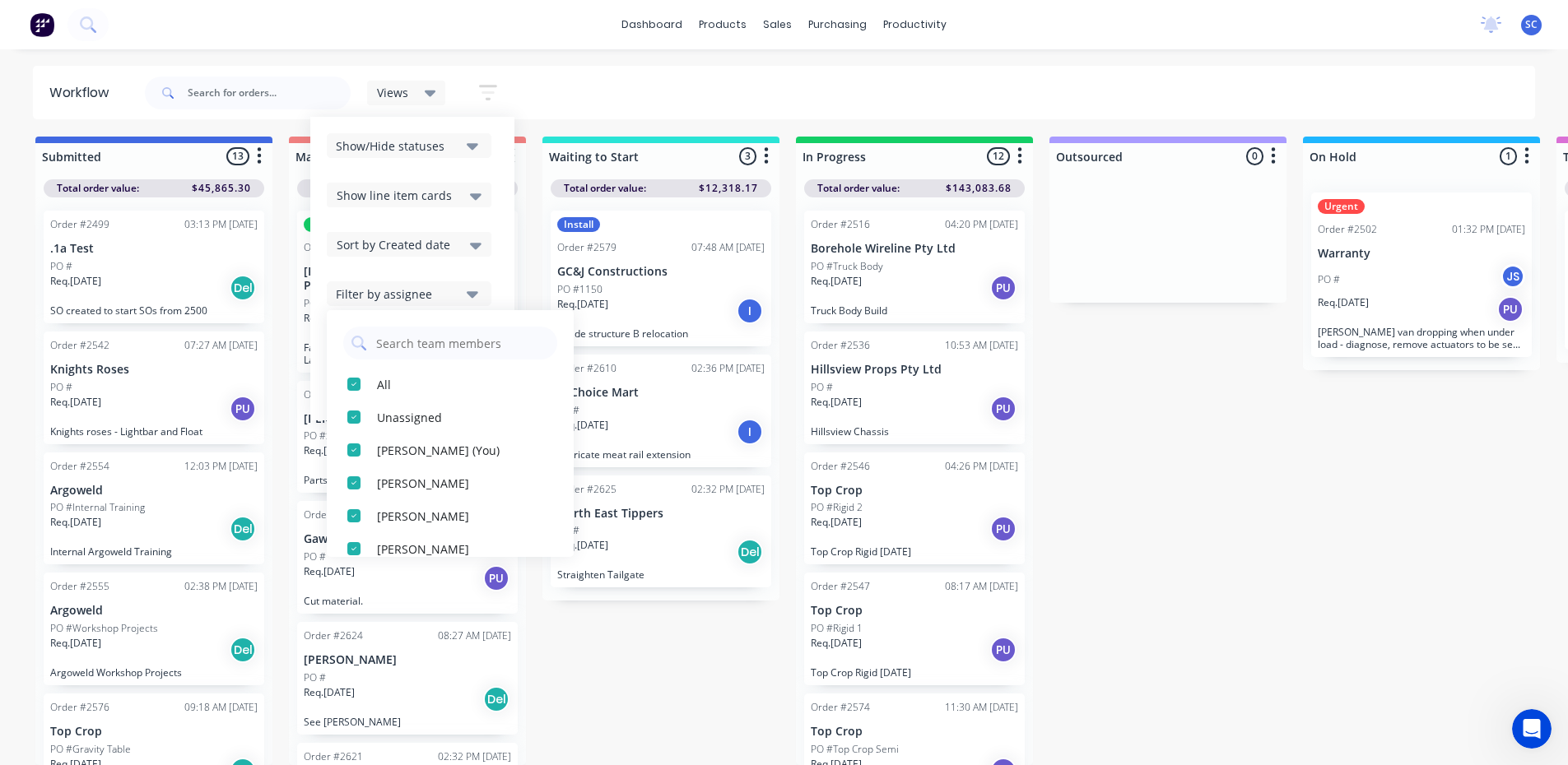
click at [473, 292] on icon "button" at bounding box center [471, 293] width 11 height 18
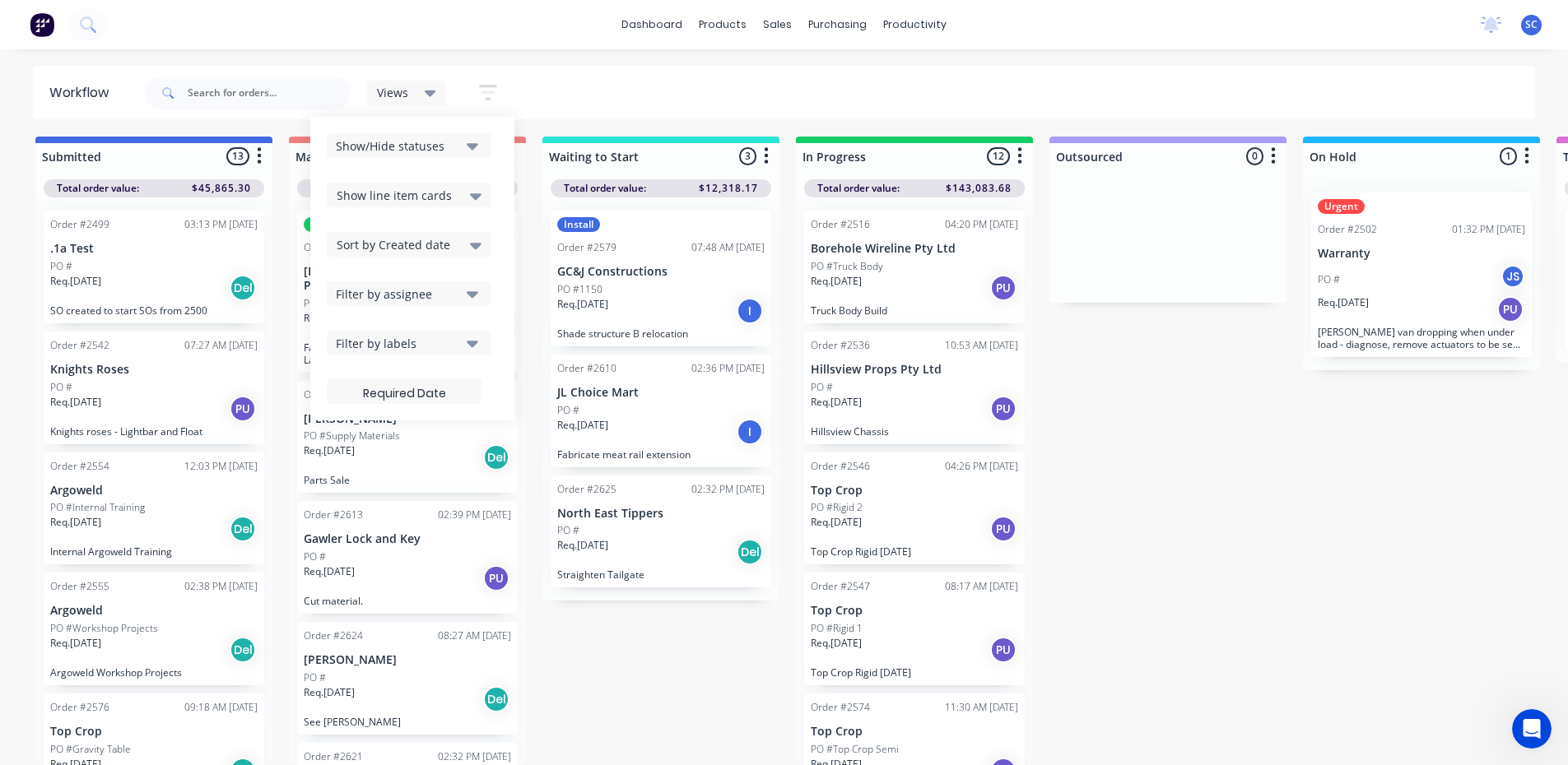
click at [459, 345] on div "Filter by labels" at bounding box center [398, 344] width 124 height 17
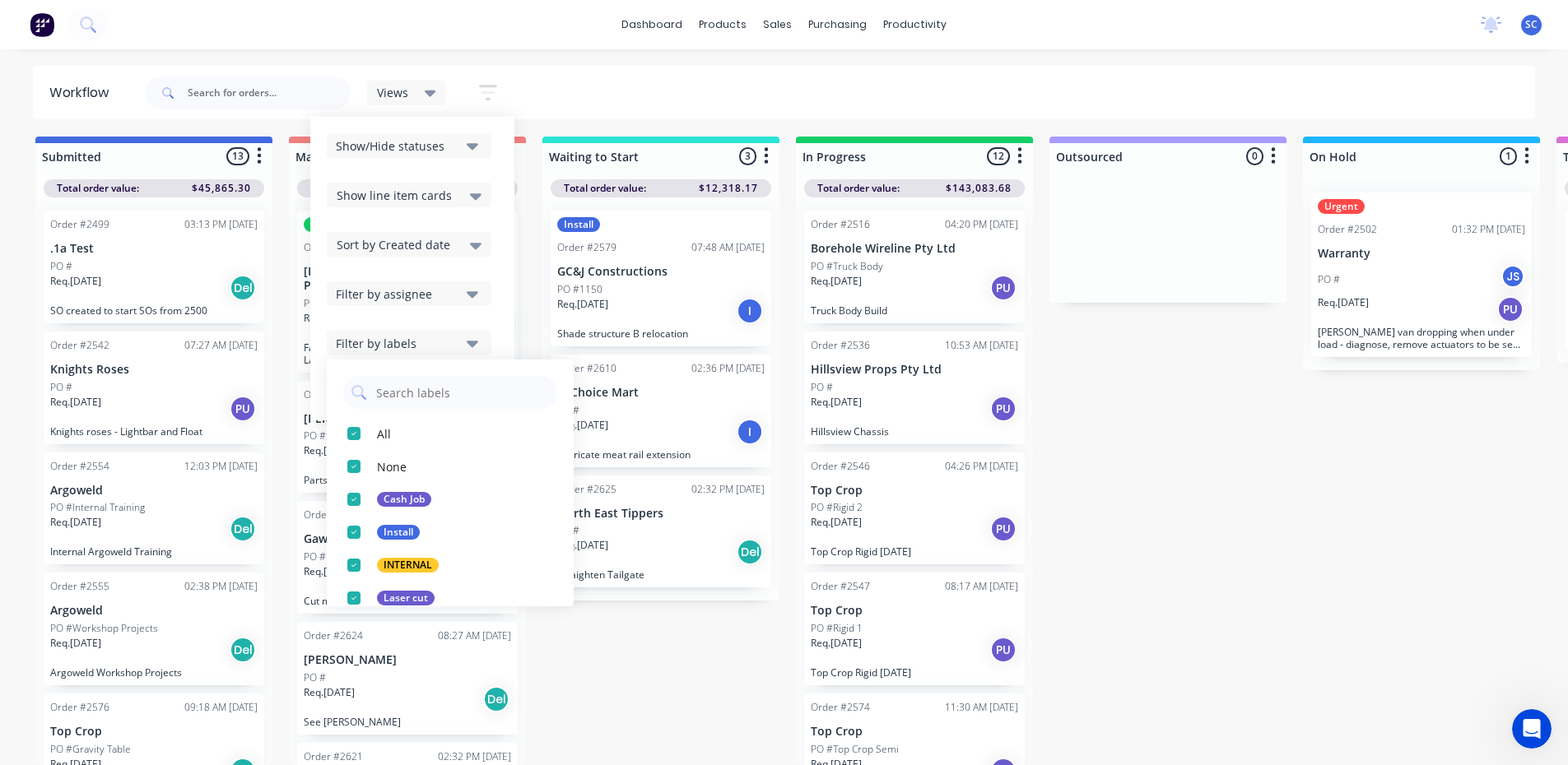
click at [461, 346] on button "Filter by labels" at bounding box center [409, 343] width 165 height 24
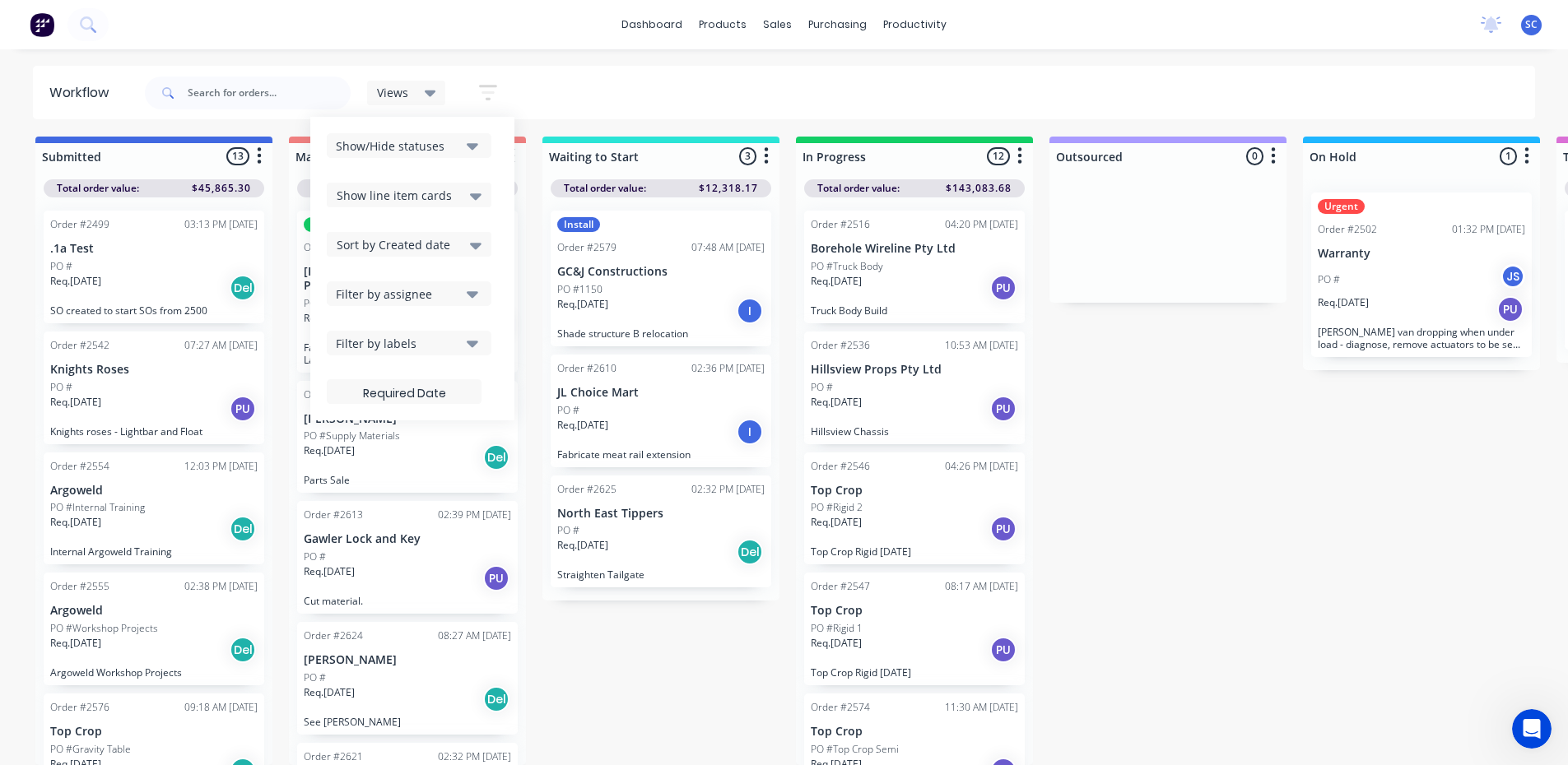
click at [437, 99] on div "Views" at bounding box center [406, 93] width 79 height 24
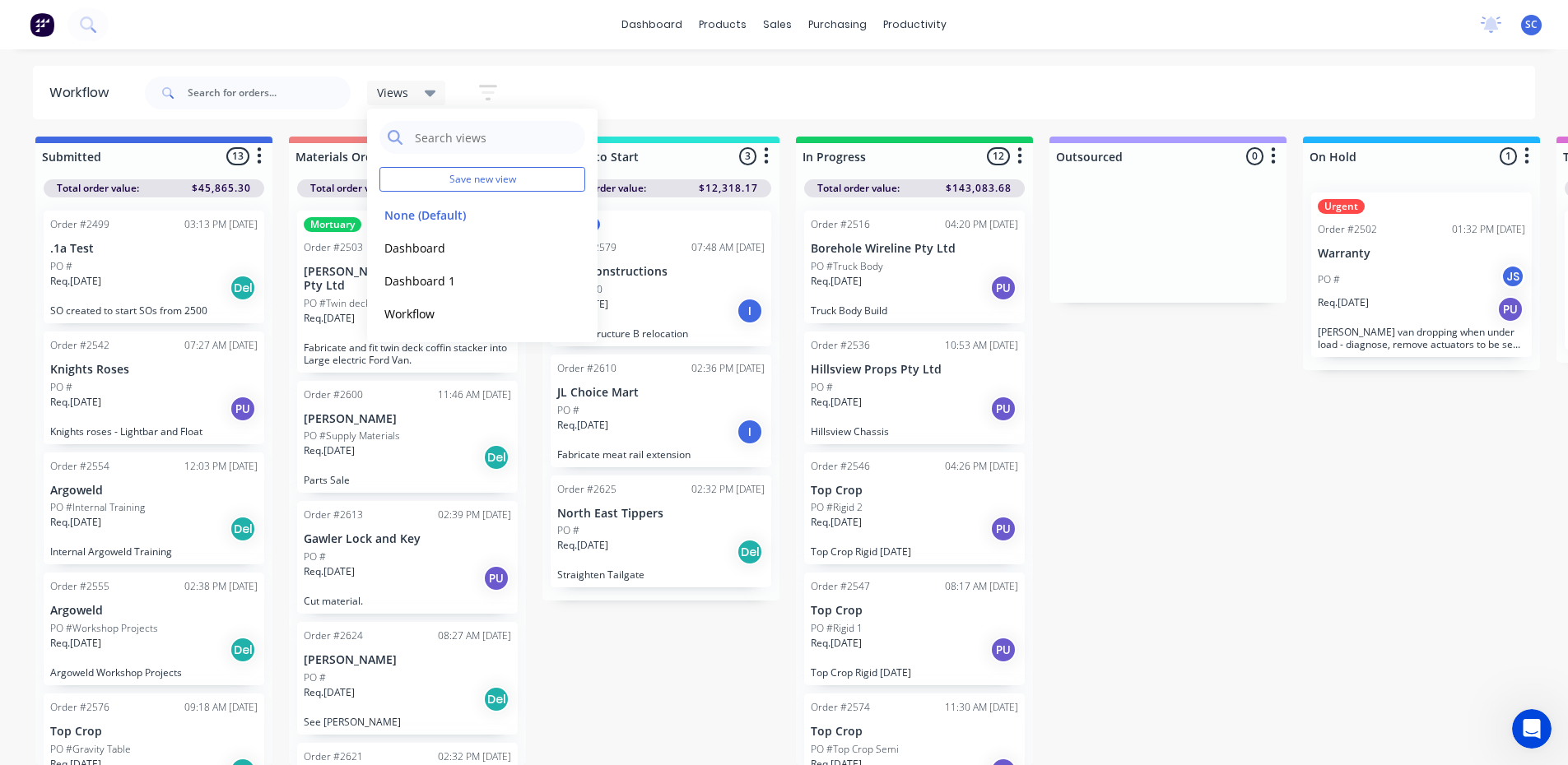
click at [437, 99] on div "Views" at bounding box center [406, 93] width 79 height 24
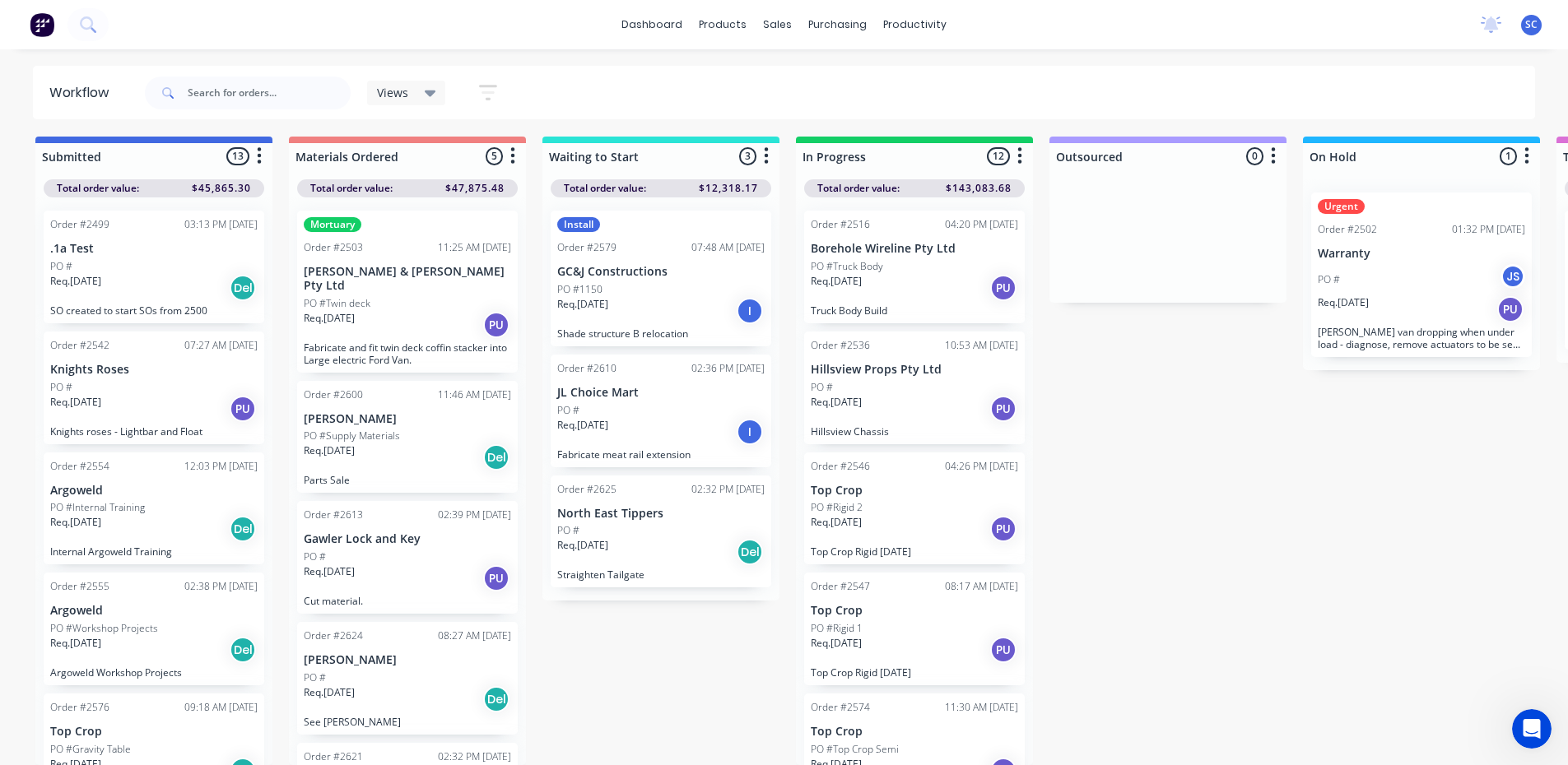
click at [573, 87] on div "Views Save new view None (Default) edit Dashboard edit Dashboard 1 edit Workflo…" at bounding box center [839, 93] width 1394 height 49
